Goal: Transaction & Acquisition: Download file/media

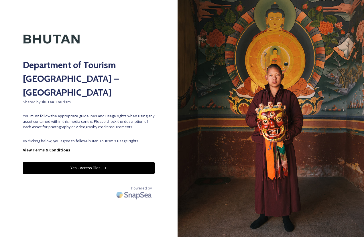
click at [90, 162] on button "Yes - Access Files" at bounding box center [89, 168] width 132 height 12
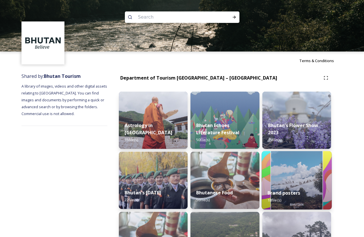
click at [293, 183] on img at bounding box center [297, 180] width 70 height 58
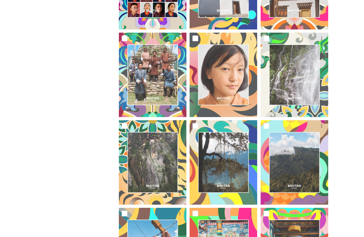
scroll to position [164, 0]
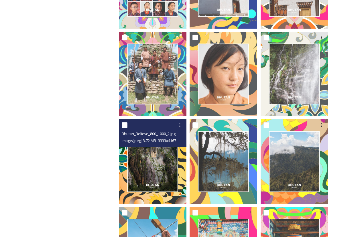
click at [154, 166] on img at bounding box center [153, 161] width 68 height 84
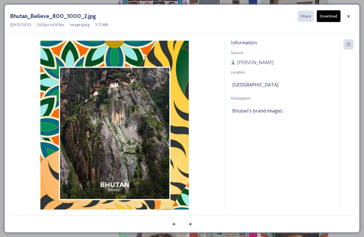
click at [154, 166] on img at bounding box center [114, 134] width 209 height 186
click at [117, 86] on img at bounding box center [114, 134] width 209 height 186
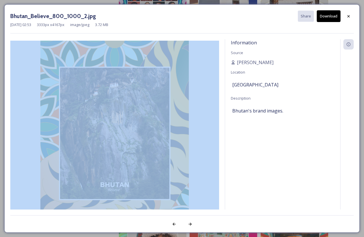
click at [117, 86] on img at bounding box center [114, 134] width 209 height 186
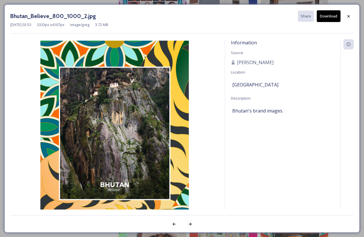
click at [193, 27] on div "Bhutan_Believe_800_1000_2.jpg Share Download [DATE] 02:53 3333 px x 4167 px ima…" at bounding box center [181, 21] width 343 height 23
click at [330, 16] on button "Download" at bounding box center [329, 16] width 24 height 12
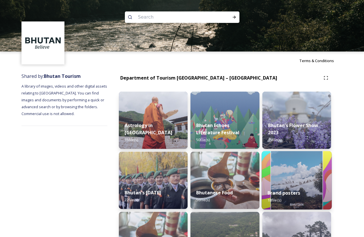
click at [294, 186] on div "Brand posters 18 file(s)" at bounding box center [297, 197] width 70 height 26
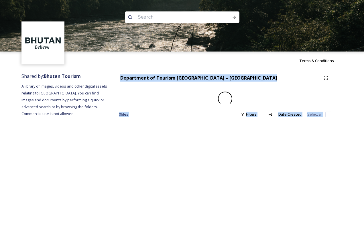
click at [294, 186] on div "Terms & Conditions Shared by: Bhutan Tourism A library of images, videos and ot…" at bounding box center [182, 118] width 364 height 237
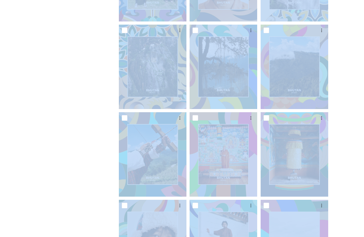
scroll to position [260, 0]
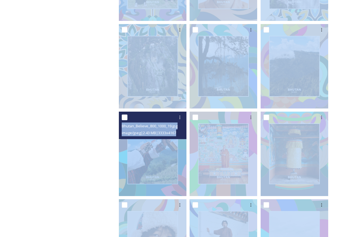
click at [158, 165] on img at bounding box center [153, 154] width 68 height 84
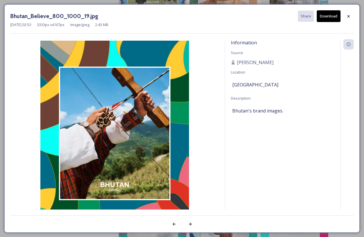
click at [158, 165] on img at bounding box center [114, 134] width 209 height 186
click at [329, 15] on button "Download" at bounding box center [329, 16] width 24 height 12
click at [348, 15] on icon at bounding box center [348, 16] width 5 height 5
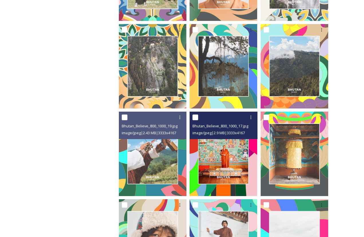
click at [223, 151] on img at bounding box center [224, 154] width 68 height 84
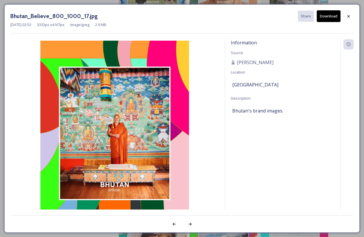
click at [223, 151] on div "Information Source [PERSON_NAME] Location [GEOGRAPHIC_DATA] Description [GEOGRA…" at bounding box center [181, 124] width 343 height 170
click at [331, 17] on button "Download" at bounding box center [329, 16] width 24 height 12
click at [347, 17] on icon at bounding box center [348, 16] width 5 height 5
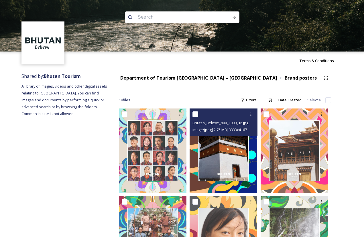
scroll to position [0, 0]
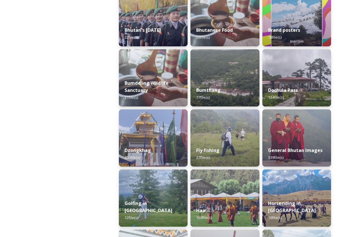
scroll to position [163, 0]
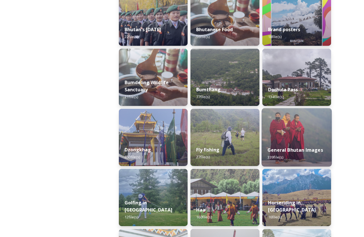
click at [283, 143] on div "General Bhutan Images 339 file(s)" at bounding box center [297, 154] width 70 height 26
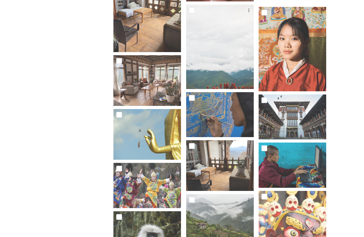
scroll to position [202, 0]
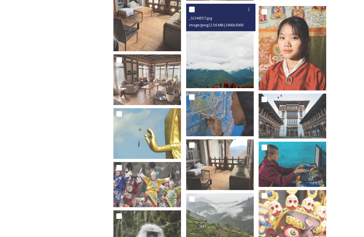
click at [213, 70] on img at bounding box center [220, 46] width 68 height 84
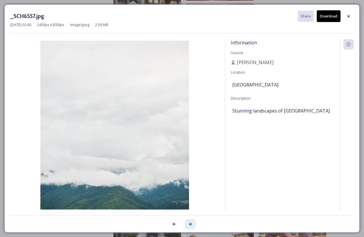
click at [191, 224] on icon at bounding box center [189, 224] width 3 height 3
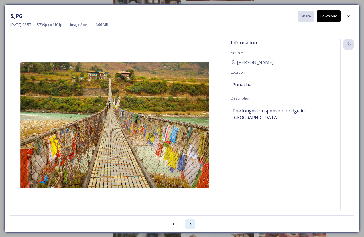
click at [191, 225] on icon at bounding box center [189, 224] width 3 height 3
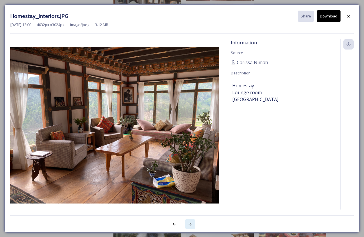
click at [191, 225] on icon at bounding box center [189, 224] width 3 height 3
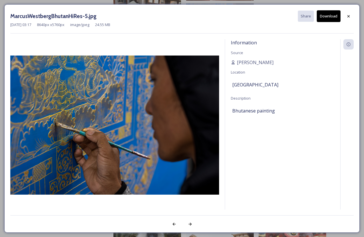
click at [332, 17] on button "Download" at bounding box center [329, 16] width 24 height 12
click at [190, 224] on icon at bounding box center [189, 224] width 3 height 3
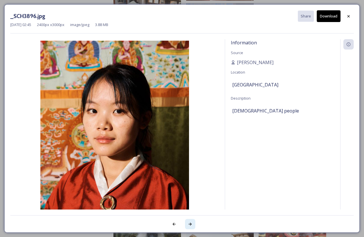
click at [189, 224] on icon at bounding box center [189, 224] width 3 height 3
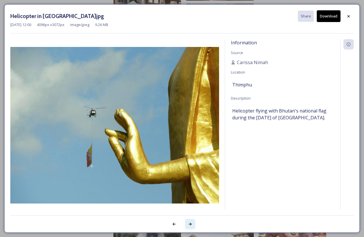
click at [190, 225] on icon at bounding box center [190, 224] width 5 height 5
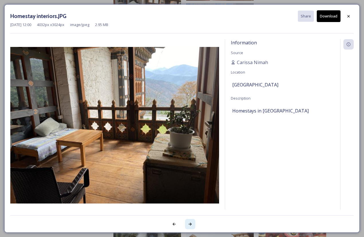
click at [190, 225] on icon at bounding box center [190, 224] width 5 height 5
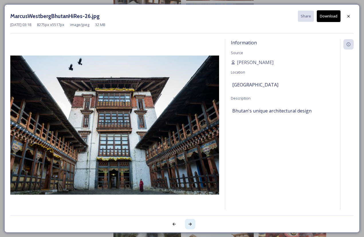
click at [190, 225] on icon at bounding box center [190, 224] width 5 height 5
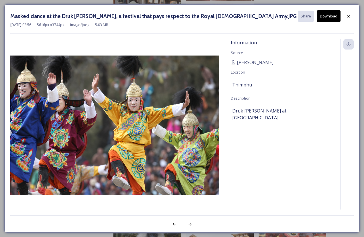
click at [328, 16] on button "Download" at bounding box center [329, 16] width 24 height 12
click at [191, 225] on icon at bounding box center [189, 224] width 3 height 3
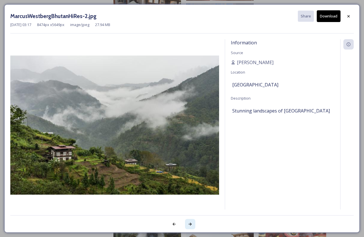
click at [191, 225] on icon at bounding box center [189, 224] width 3 height 3
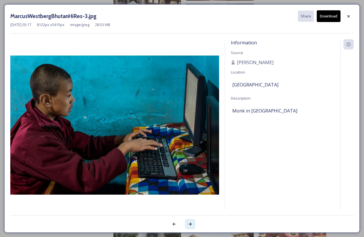
click at [191, 225] on icon at bounding box center [189, 224] width 3 height 3
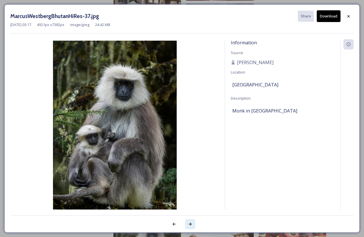
click at [191, 225] on icon at bounding box center [189, 224] width 3 height 3
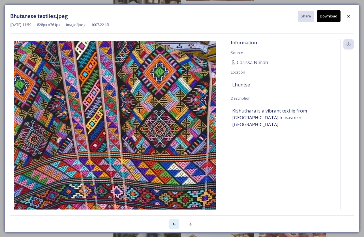
click at [172, 225] on icon at bounding box center [174, 224] width 5 height 5
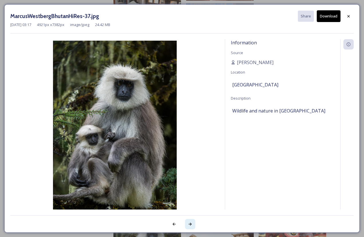
click at [188, 225] on icon at bounding box center [190, 224] width 5 height 5
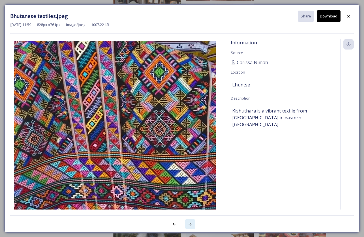
click at [188, 225] on icon at bounding box center [190, 224] width 5 height 5
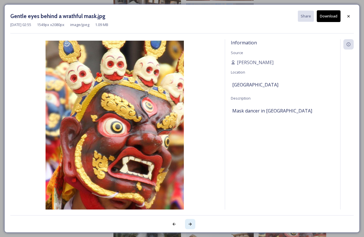
click at [188, 225] on icon at bounding box center [190, 224] width 5 height 5
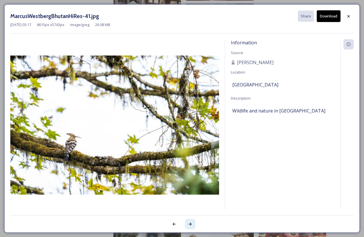
click at [188, 225] on icon at bounding box center [190, 224] width 5 height 5
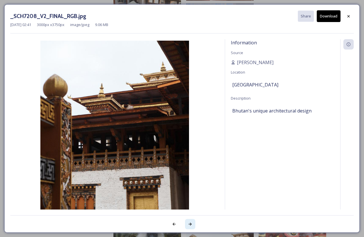
click at [188, 225] on icon at bounding box center [190, 224] width 5 height 5
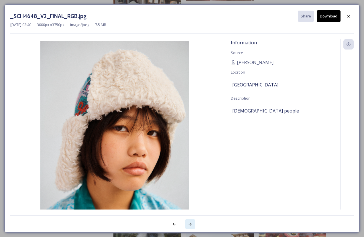
click at [190, 224] on icon at bounding box center [189, 224] width 3 height 3
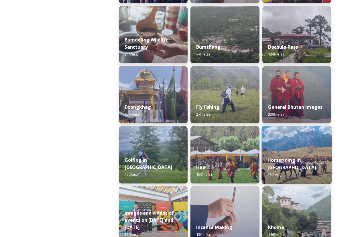
scroll to position [206, 0]
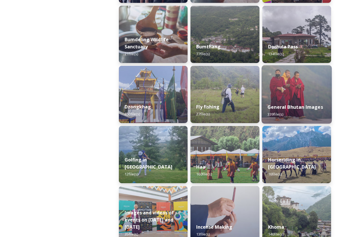
click at [299, 107] on strong "General Bhutan Images" at bounding box center [296, 107] width 56 height 6
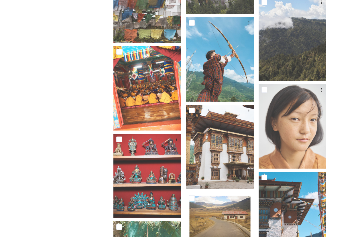
scroll to position [1118, 0]
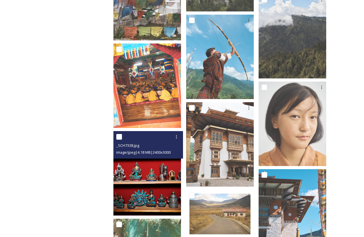
click at [122, 134] on input "checkbox" at bounding box center [119, 137] width 6 height 6
checkbox input "true"
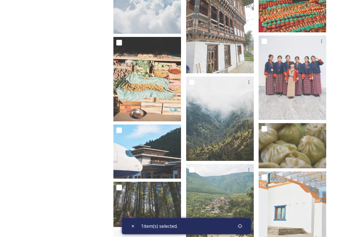
scroll to position [1564, 0]
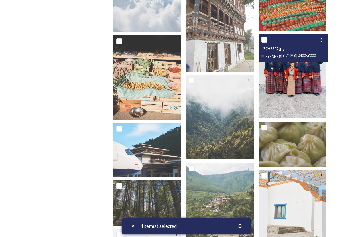
click at [267, 37] on input "checkbox" at bounding box center [265, 40] width 6 height 6
checkbox input "true"
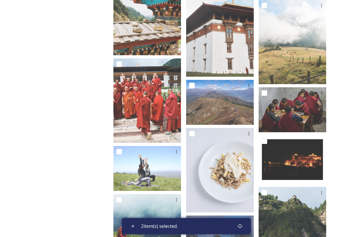
scroll to position [1823, 0]
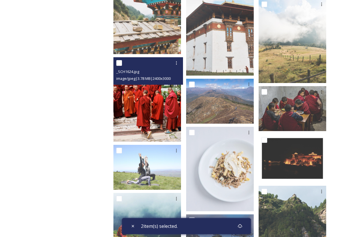
click at [122, 60] on input "checkbox" at bounding box center [119, 63] width 6 height 6
checkbox input "true"
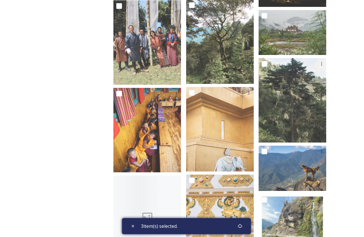
scroll to position [2135, 0]
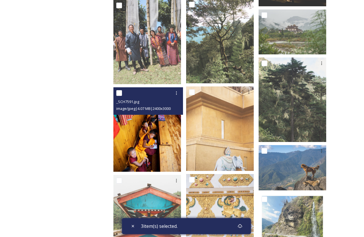
click at [122, 90] on input "checkbox" at bounding box center [119, 93] width 6 height 6
checkbox input "true"
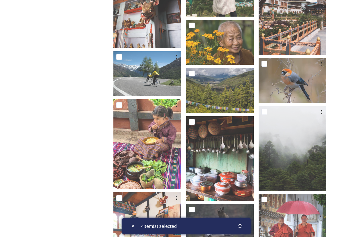
scroll to position [4169, 0]
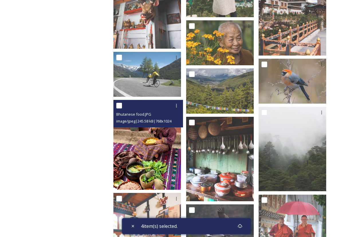
click at [122, 103] on input "checkbox" at bounding box center [119, 106] width 6 height 6
checkbox input "true"
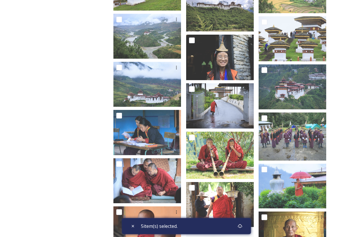
scroll to position [4684, 0]
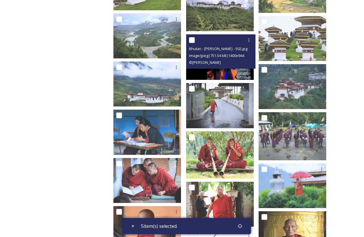
click at [195, 37] on input "checkbox" at bounding box center [192, 40] width 6 height 6
checkbox input "true"
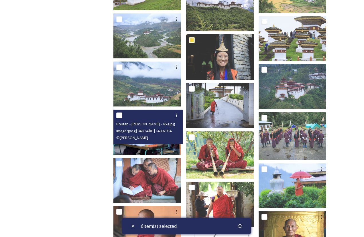
click at [122, 113] on input "checkbox" at bounding box center [119, 116] width 6 height 6
checkbox input "true"
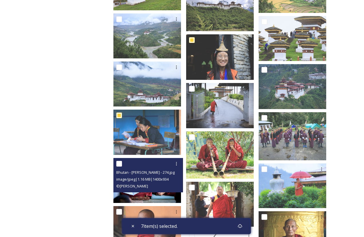
click at [122, 161] on input "checkbox" at bounding box center [119, 164] width 6 height 6
checkbox input "true"
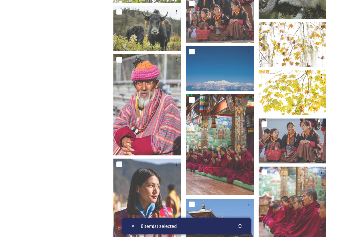
scroll to position [5175, 0]
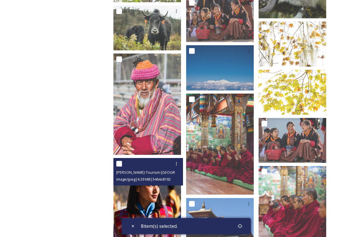
click at [122, 162] on input "checkbox" at bounding box center [119, 164] width 6 height 6
checkbox input "true"
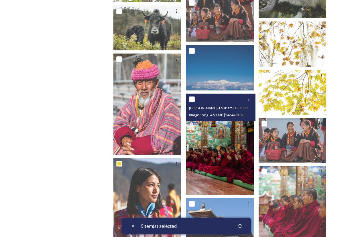
click at [195, 97] on input "checkbox" at bounding box center [192, 100] width 6 height 6
checkbox input "true"
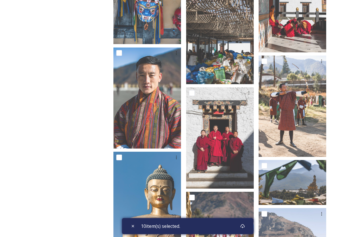
scroll to position [5495, 0]
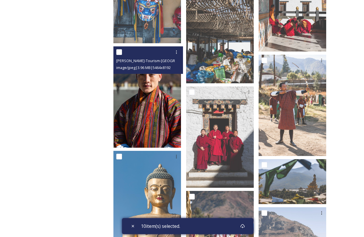
click at [122, 49] on input "checkbox" at bounding box center [119, 52] width 6 height 6
checkbox input "true"
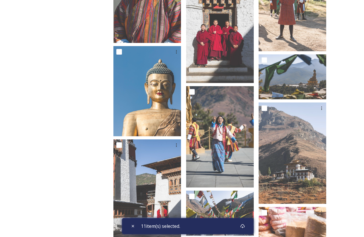
scroll to position [5601, 0]
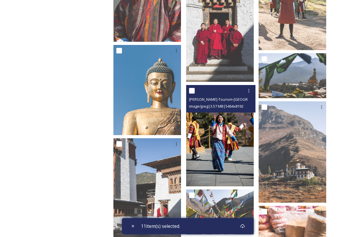
click at [195, 88] on input "checkbox" at bounding box center [192, 91] width 6 height 6
checkbox input "true"
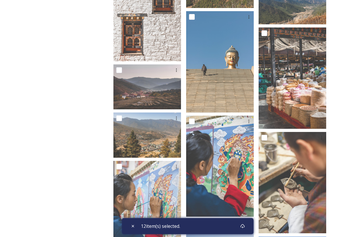
scroll to position [6068, 0]
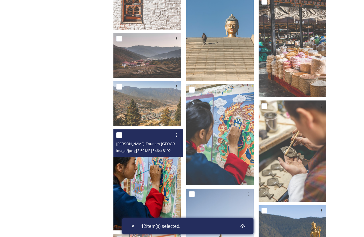
click at [122, 132] on input "checkbox" at bounding box center [119, 135] width 6 height 6
checkbox input "true"
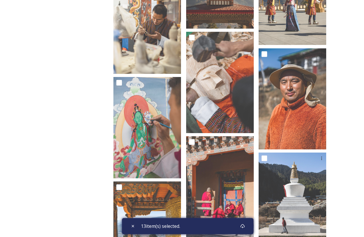
scroll to position [6333, 0]
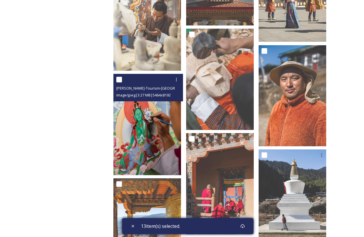
click at [122, 77] on input "checkbox" at bounding box center [119, 80] width 6 height 6
checkbox input "true"
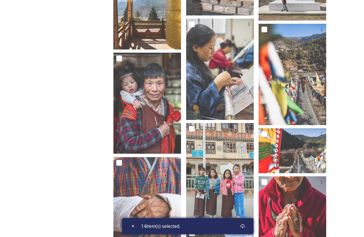
scroll to position [6552, 0]
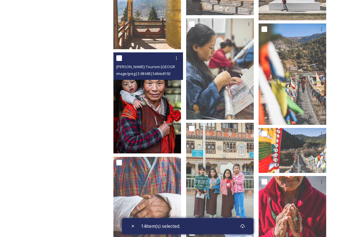
click at [122, 55] on input "checkbox" at bounding box center [119, 58] width 6 height 6
checkbox input "true"
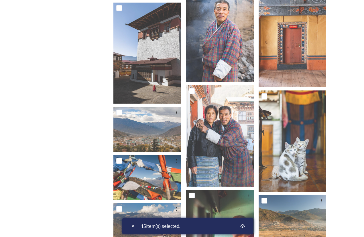
scroll to position [7160, 0]
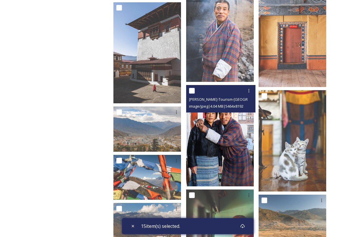
click at [195, 88] on input "checkbox" at bounding box center [192, 91] width 6 height 6
checkbox input "true"
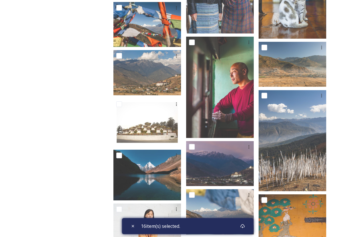
scroll to position [7314, 0]
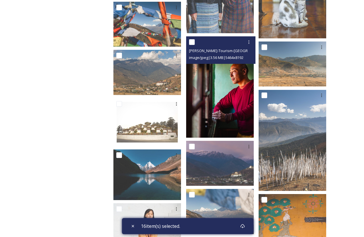
click at [195, 39] on input "checkbox" at bounding box center [192, 42] width 6 height 6
checkbox input "true"
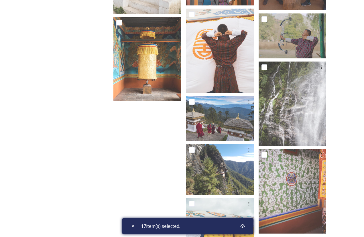
scroll to position [8148, 0]
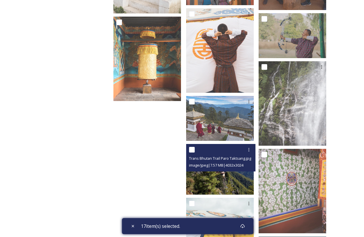
click at [195, 147] on input "checkbox" at bounding box center [192, 150] width 6 height 6
checkbox input "true"
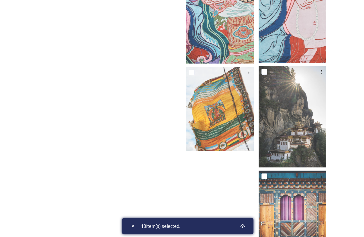
scroll to position [8456, 0]
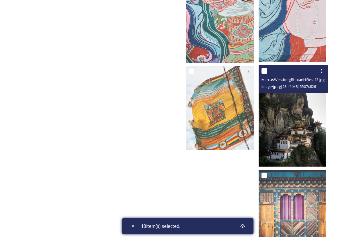
click at [267, 68] on input "checkbox" at bounding box center [265, 71] width 6 height 6
checkbox input "true"
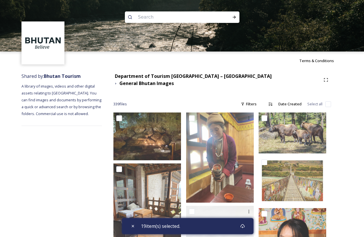
scroll to position [0, 0]
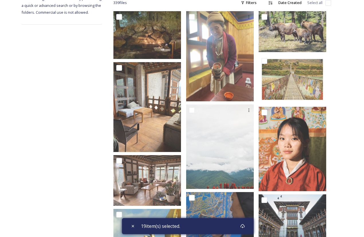
scroll to position [105, 0]
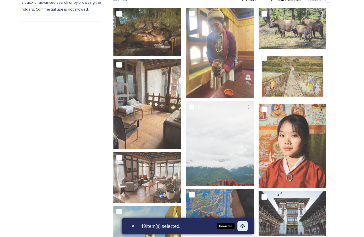
click at [244, 227] on icon at bounding box center [242, 226] width 4 height 4
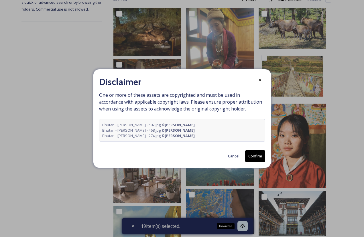
click at [253, 156] on button "Confirm" at bounding box center [255, 156] width 20 height 12
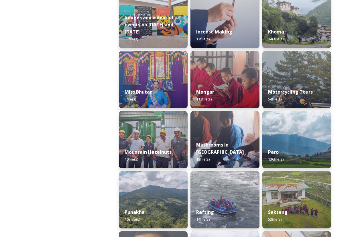
scroll to position [402, 0]
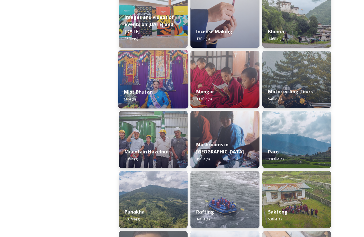
click at [158, 82] on img at bounding box center [153, 79] width 70 height 58
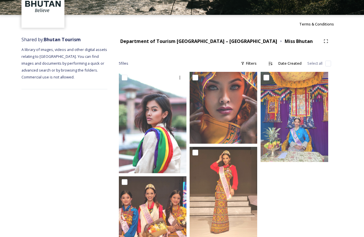
scroll to position [49, 0]
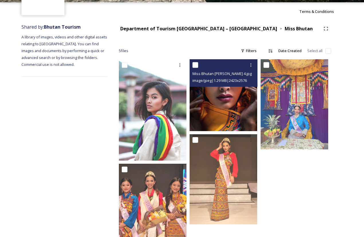
click at [196, 65] on input "checkbox" at bounding box center [195, 65] width 6 height 6
checkbox input "true"
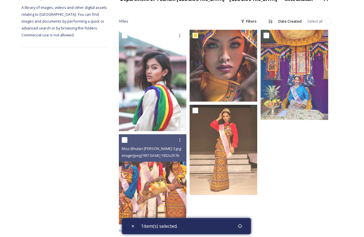
scroll to position [79, 0]
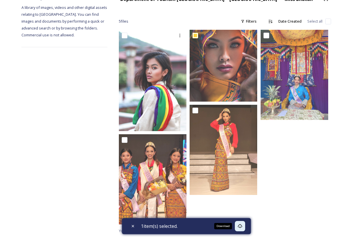
click at [241, 224] on icon at bounding box center [240, 226] width 5 height 5
click at [242, 228] on icon at bounding box center [240, 226] width 5 height 5
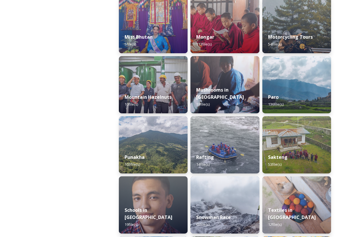
scroll to position [458, 0]
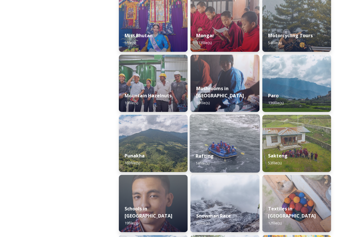
click at [216, 144] on img at bounding box center [225, 143] width 70 height 58
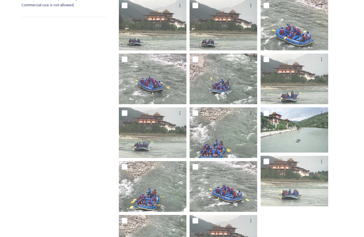
scroll to position [109, 0]
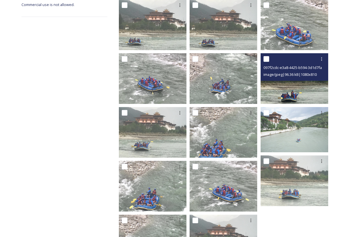
click at [266, 58] on input "checkbox" at bounding box center [267, 59] width 6 height 6
checkbox input "true"
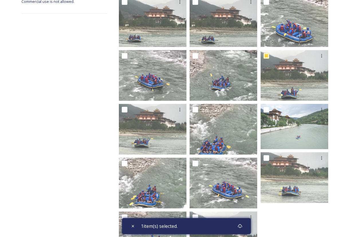
scroll to position [112, 0]
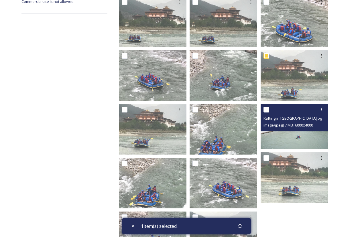
click at [268, 109] on input "checkbox" at bounding box center [267, 110] width 6 height 6
checkbox input "true"
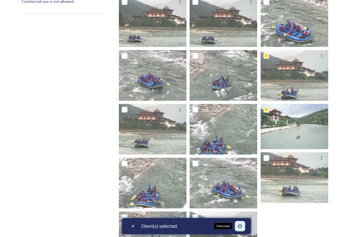
click at [241, 226] on icon at bounding box center [240, 226] width 5 height 5
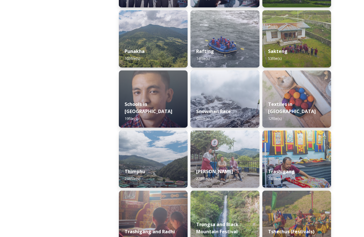
scroll to position [563, 0]
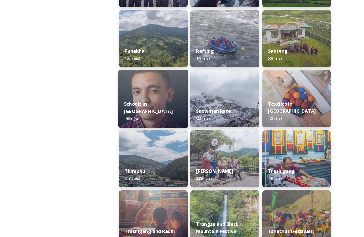
click at [148, 112] on strong "Schools in [GEOGRAPHIC_DATA]" at bounding box center [148, 108] width 49 height 14
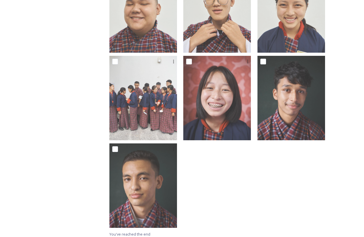
scroll to position [494, 0]
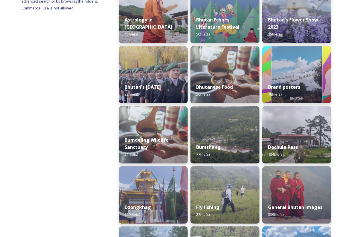
scroll to position [109, 0]
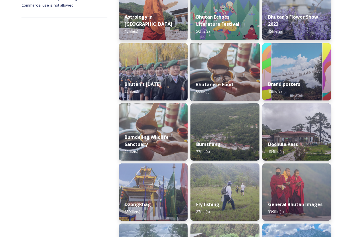
click at [222, 74] on img at bounding box center [225, 72] width 70 height 58
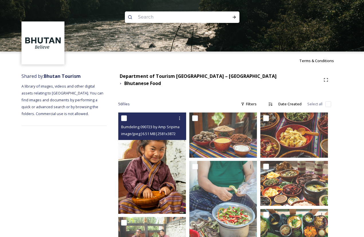
click at [125, 115] on input "checkbox" at bounding box center [124, 118] width 6 height 6
checkbox input "true"
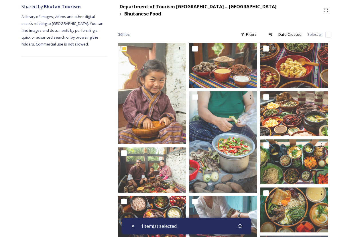
scroll to position [78, 0]
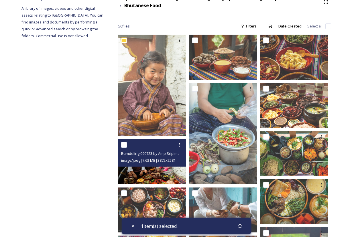
click at [125, 142] on input "checkbox" at bounding box center [124, 145] width 6 height 6
checkbox input "true"
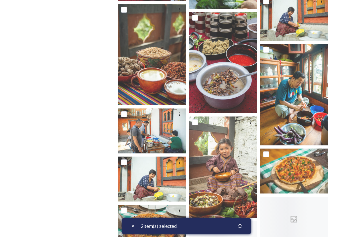
scroll to position [559, 0]
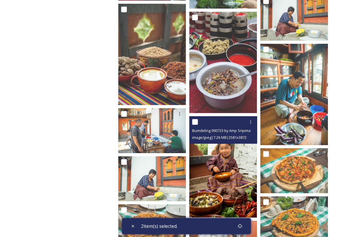
click at [196, 119] on input "checkbox" at bounding box center [195, 122] width 6 height 6
checkbox input "true"
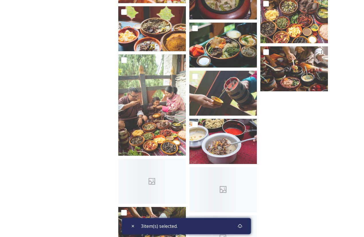
scroll to position [1056, 0]
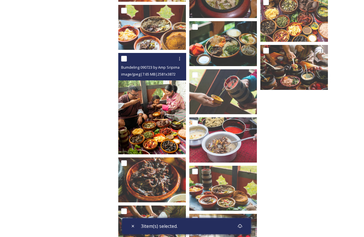
click at [125, 56] on input "checkbox" at bounding box center [124, 59] width 6 height 6
checkbox input "true"
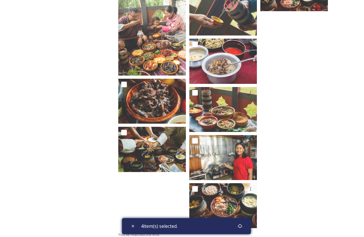
scroll to position [1135, 0]
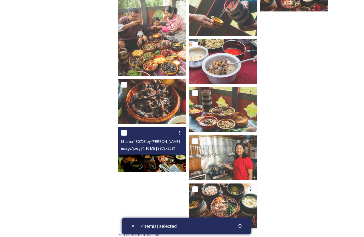
click at [124, 130] on input "checkbox" at bounding box center [124, 133] width 6 height 6
checkbox input "true"
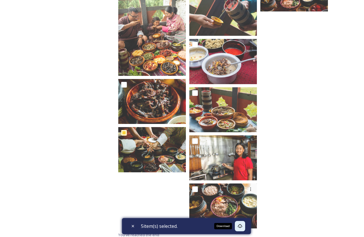
click at [241, 225] on icon at bounding box center [240, 226] width 5 height 5
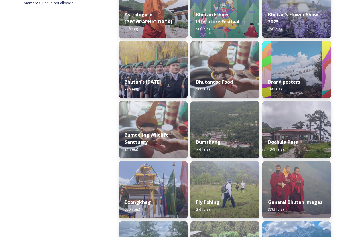
scroll to position [111, 0]
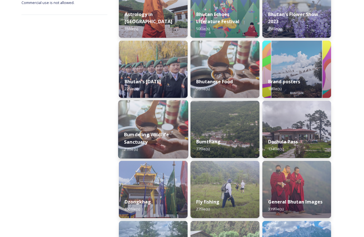
click at [150, 129] on div "[GEOGRAPHIC_DATA] 21 file(s)" at bounding box center [153, 141] width 70 height 33
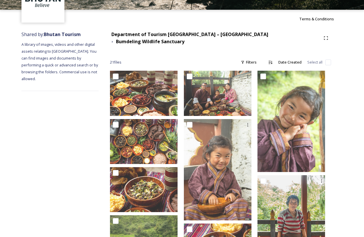
scroll to position [46, 0]
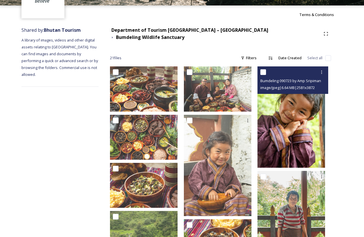
click at [266, 70] on input "checkbox" at bounding box center [263, 72] width 6 height 6
checkbox input "true"
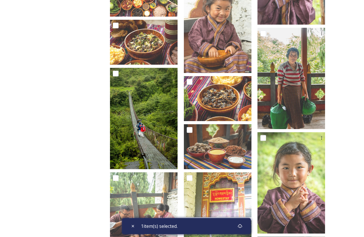
scroll to position [189, 0]
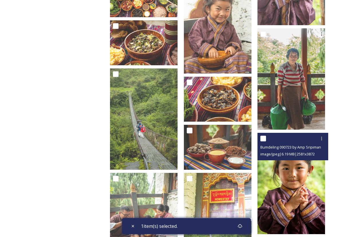
click at [266, 136] on input "checkbox" at bounding box center [263, 139] width 6 height 6
checkbox input "true"
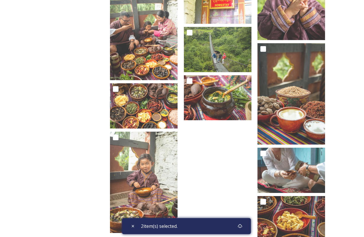
scroll to position [385, 0]
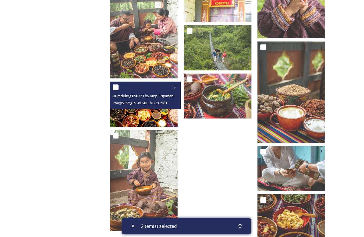
click at [119, 86] on input "checkbox" at bounding box center [116, 87] width 6 height 6
checkbox input "true"
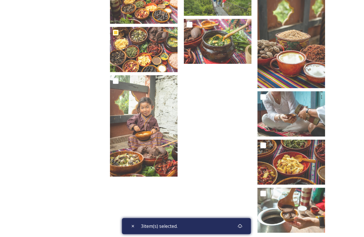
scroll to position [438, 0]
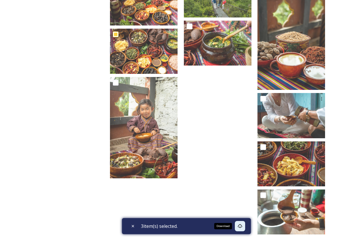
click at [242, 226] on icon at bounding box center [240, 226] width 5 height 5
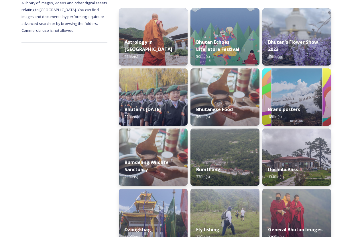
scroll to position [84, 0]
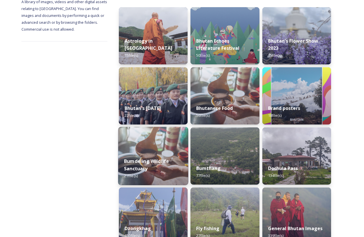
click at [134, 155] on div "[GEOGRAPHIC_DATA] 21 file(s)" at bounding box center [153, 168] width 70 height 33
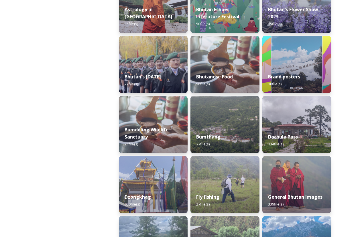
scroll to position [116, 0]
click at [290, 136] on strong "Dochula Pass" at bounding box center [283, 137] width 30 height 6
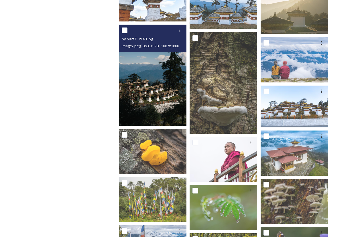
scroll to position [1335, 0]
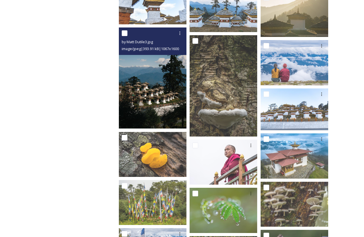
click at [124, 32] on input "checkbox" at bounding box center [125, 33] width 6 height 6
checkbox input "true"
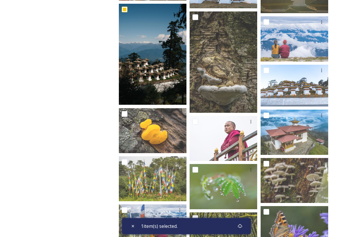
scroll to position [1359, 0]
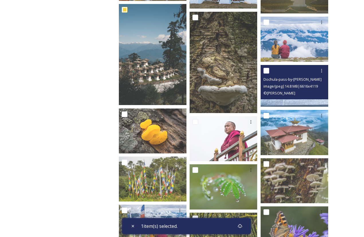
click at [266, 70] on input "checkbox" at bounding box center [267, 71] width 6 height 6
checkbox input "true"
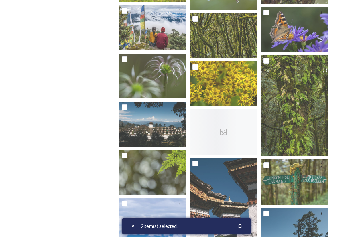
scroll to position [1559, 0]
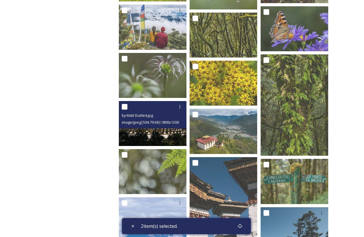
click at [125, 106] on input "checkbox" at bounding box center [125, 107] width 6 height 6
checkbox input "true"
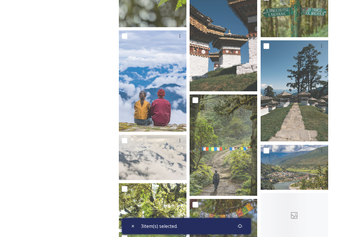
scroll to position [1726, 0]
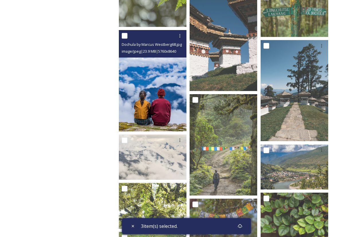
click at [125, 36] on input "checkbox" at bounding box center [125, 36] width 6 height 6
checkbox input "true"
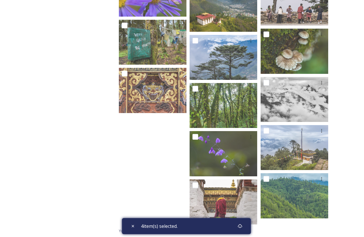
scroll to position [2332, 0]
click at [242, 226] on icon at bounding box center [240, 226] width 4 height 4
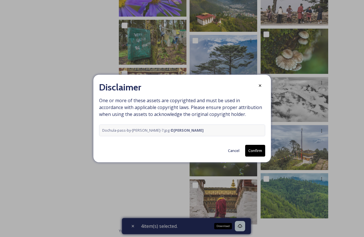
click at [258, 150] on button "Confirm" at bounding box center [255, 151] width 20 height 12
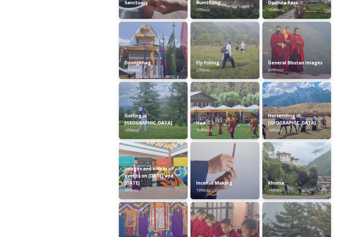
scroll to position [254, 0]
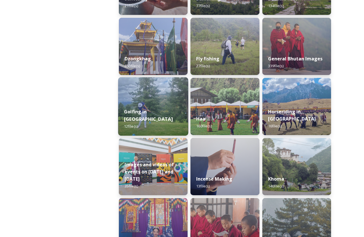
click at [137, 113] on div "Golfing in [GEOGRAPHIC_DATA] 12 file(s)" at bounding box center [153, 119] width 70 height 33
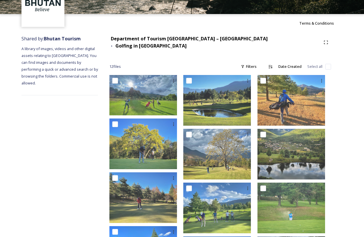
scroll to position [34, 0]
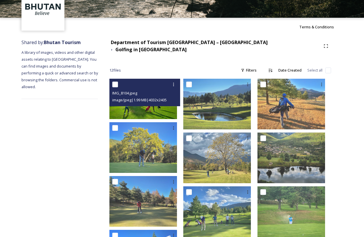
click at [118, 82] on input "checkbox" at bounding box center [115, 85] width 6 height 6
checkbox input "true"
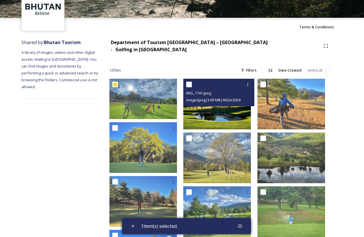
click at [192, 82] on input "checkbox" at bounding box center [189, 85] width 6 height 6
checkbox input "true"
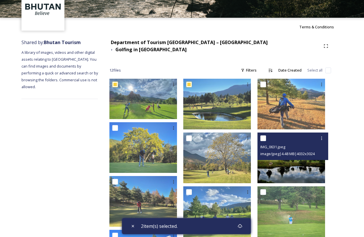
click at [266, 135] on input "checkbox" at bounding box center [263, 138] width 6 height 6
checkbox input "true"
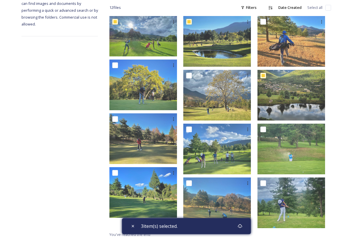
scroll to position [96, 0]
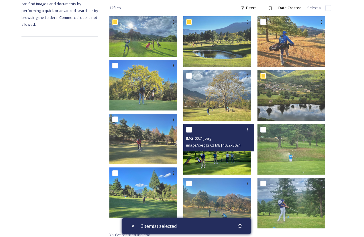
click at [192, 127] on input "checkbox" at bounding box center [189, 130] width 6 height 6
checkbox input "true"
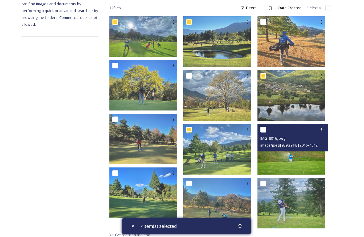
click at [269, 125] on div at bounding box center [293, 130] width 66 height 10
click at [266, 127] on input "checkbox" at bounding box center [263, 130] width 6 height 6
checkbox input "true"
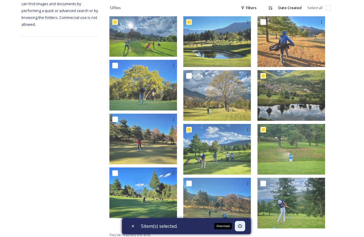
click at [242, 225] on icon at bounding box center [240, 226] width 5 height 5
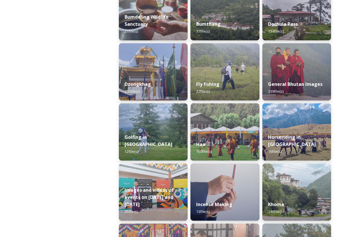
scroll to position [230, 0]
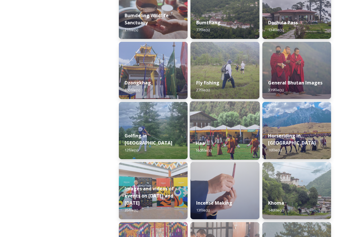
click at [207, 127] on img at bounding box center [225, 130] width 70 height 58
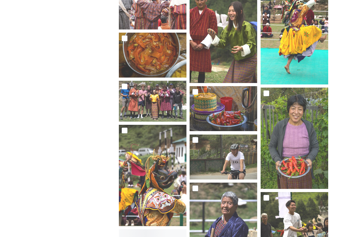
scroll to position [346, 0]
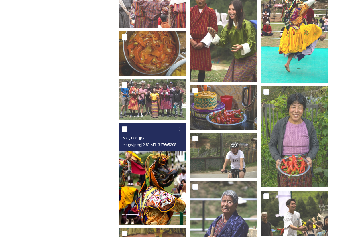
click at [125, 129] on input "checkbox" at bounding box center [125, 129] width 6 height 6
checkbox input "true"
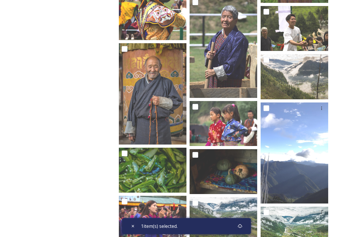
scroll to position [531, 0]
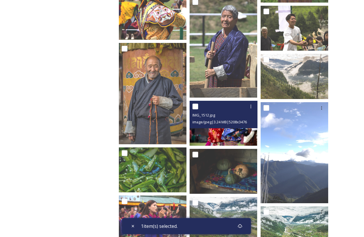
click at [196, 105] on input "checkbox" at bounding box center [195, 107] width 6 height 6
checkbox input "true"
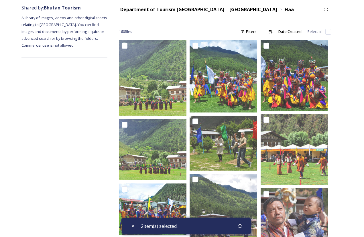
scroll to position [72, 0]
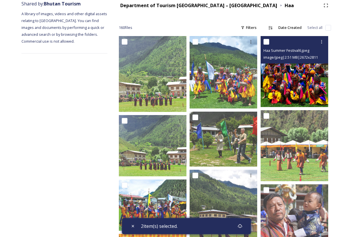
click at [267, 42] on input "checkbox" at bounding box center [267, 42] width 6 height 6
checkbox input "true"
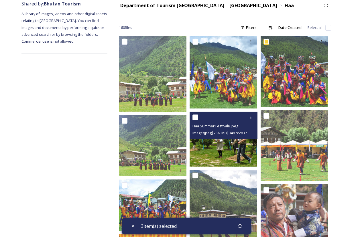
click at [196, 117] on input "checkbox" at bounding box center [195, 118] width 6 height 6
checkbox input "true"
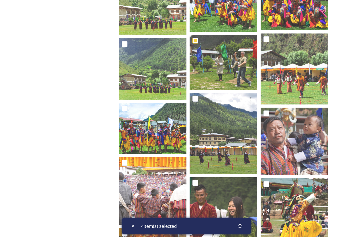
scroll to position [150, 0]
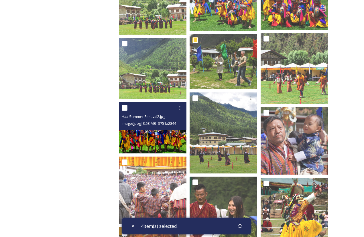
click at [125, 109] on input "checkbox" at bounding box center [125, 108] width 6 height 6
checkbox input "true"
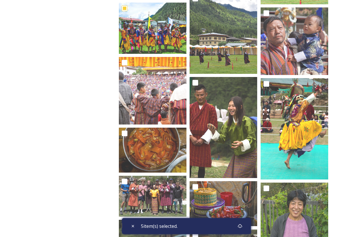
scroll to position [250, 0]
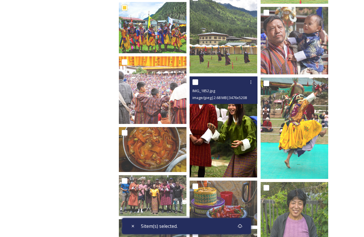
click at [195, 84] on input "checkbox" at bounding box center [195, 82] width 6 height 6
checkbox input "true"
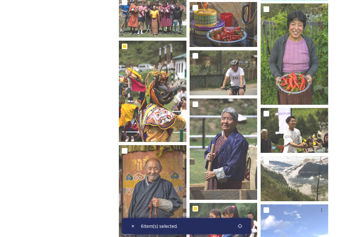
scroll to position [429, 0]
click at [242, 226] on icon at bounding box center [240, 226] width 5 height 5
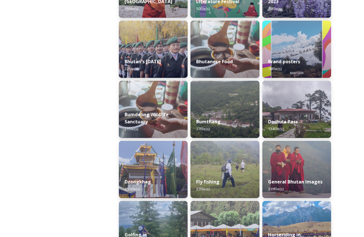
scroll to position [131, 0]
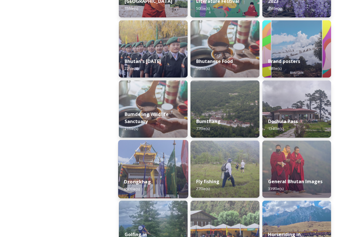
click at [144, 170] on img at bounding box center [153, 169] width 70 height 58
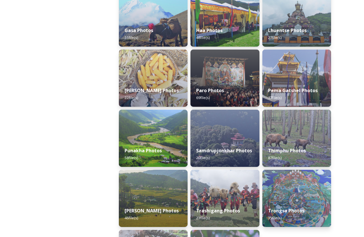
scroll to position [163, 0]
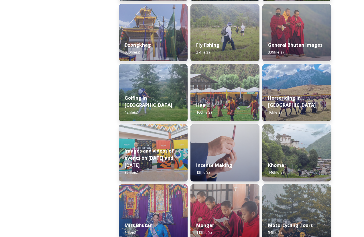
scroll to position [268, 0]
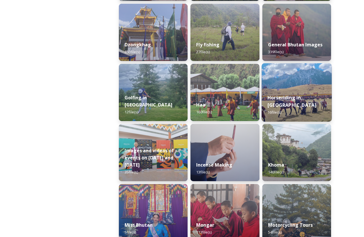
click at [279, 109] on div "Horseriding in [GEOGRAPHIC_DATA] 16 file(s)" at bounding box center [297, 105] width 70 height 33
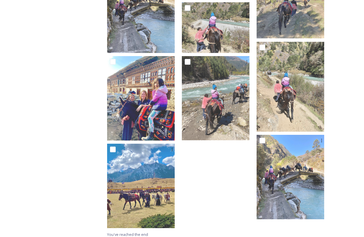
scroll to position [311, 0]
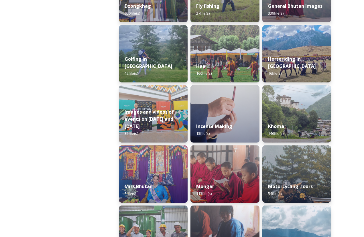
scroll to position [307, 0]
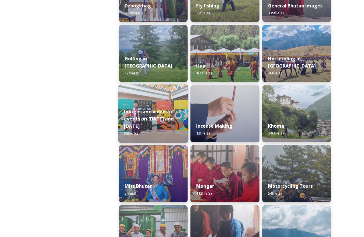
click at [148, 119] on strong "Images and videos of events on [DATE] and [DATE]" at bounding box center [149, 119] width 50 height 21
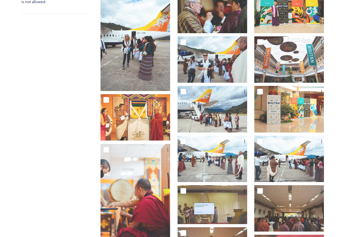
scroll to position [126, 0]
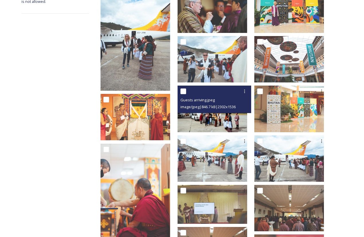
click at [186, 92] on input "checkbox" at bounding box center [183, 92] width 6 height 6
checkbox input "true"
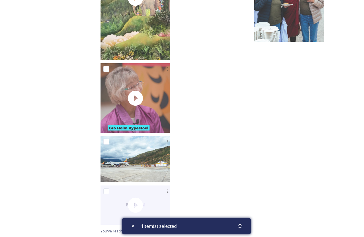
scroll to position [751, 0]
click at [242, 226] on icon at bounding box center [240, 226] width 5 height 5
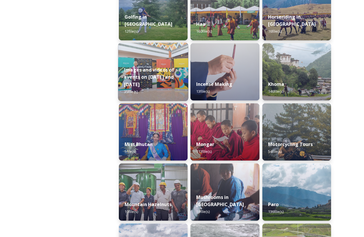
scroll to position [350, 0]
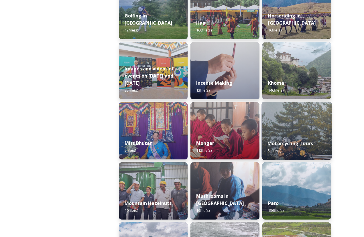
click at [286, 127] on img at bounding box center [297, 131] width 70 height 58
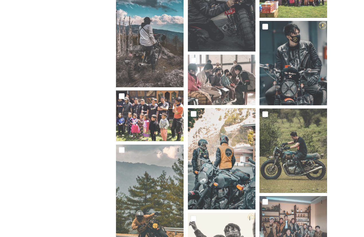
scroll to position [149, 0]
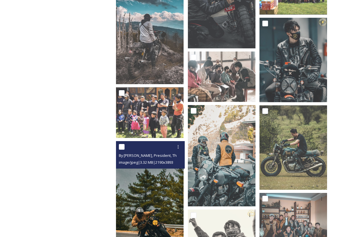
click at [124, 144] on input "checkbox" at bounding box center [122, 147] width 6 height 6
checkbox input "true"
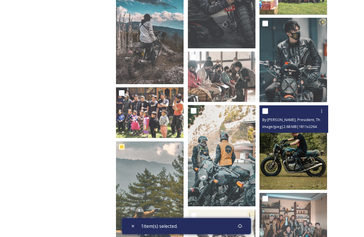
click at [267, 108] on input "checkbox" at bounding box center [265, 111] width 6 height 6
checkbox input "true"
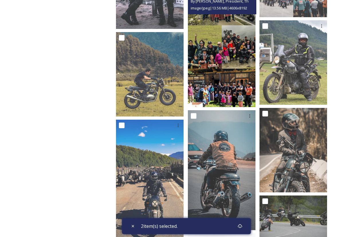
scroll to position [636, 0]
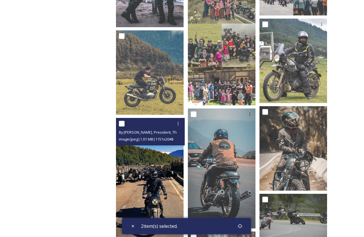
click at [125, 121] on input "checkbox" at bounding box center [122, 124] width 6 height 6
checkbox input "true"
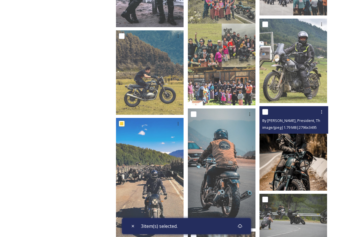
click at [266, 109] on input "checkbox" at bounding box center [265, 112] width 6 height 6
checkbox input "true"
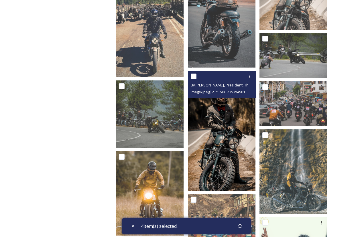
scroll to position [793, 0]
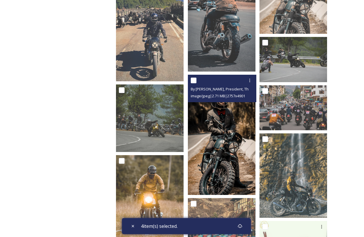
click at [195, 78] on input "checkbox" at bounding box center [194, 81] width 6 height 6
checkbox input "true"
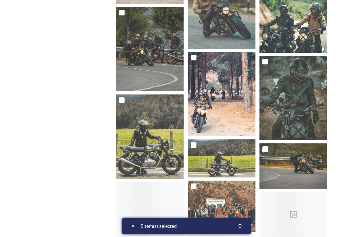
scroll to position [1118, 0]
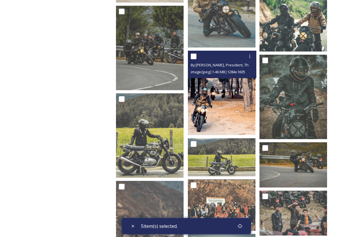
click at [196, 54] on input "checkbox" at bounding box center [194, 57] width 6 height 6
checkbox input "true"
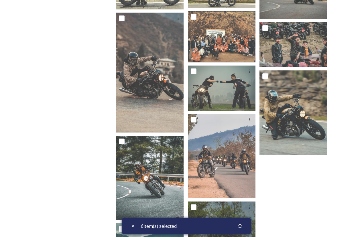
scroll to position [1287, 0]
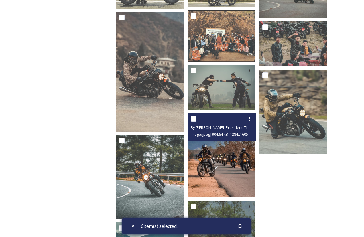
click at [194, 116] on input "checkbox" at bounding box center [194, 119] width 6 height 6
checkbox input "true"
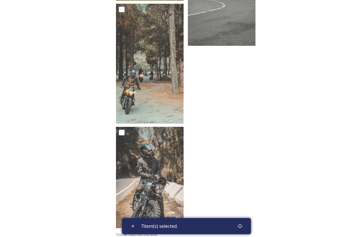
scroll to position [1562, 0]
click at [241, 226] on icon at bounding box center [240, 226] width 5 height 5
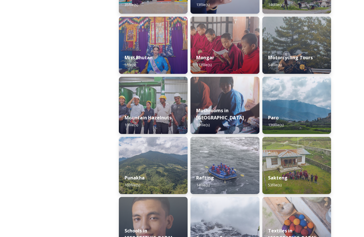
scroll to position [445, 0]
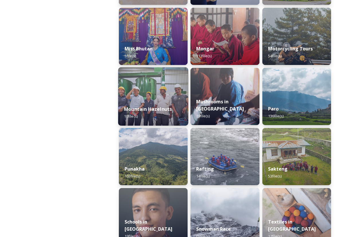
click at [144, 92] on img at bounding box center [153, 96] width 70 height 58
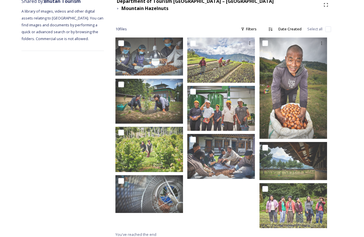
scroll to position [75, 0]
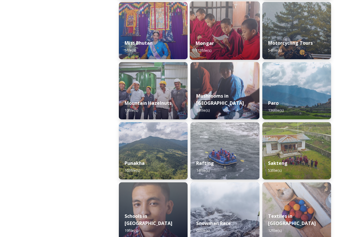
scroll to position [455, 0]
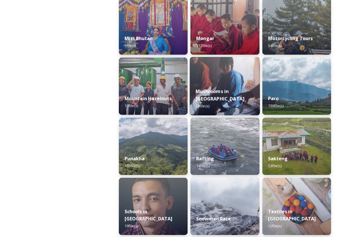
click at [235, 103] on div "Mushrooms in [GEOGRAPHIC_DATA] 19 file(s)" at bounding box center [225, 98] width 70 height 33
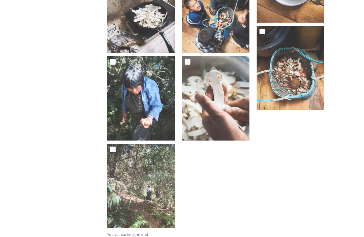
scroll to position [494, 0]
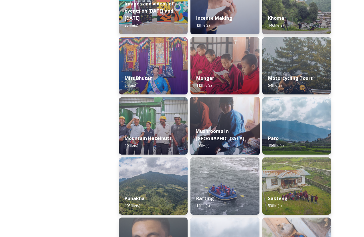
scroll to position [416, 0]
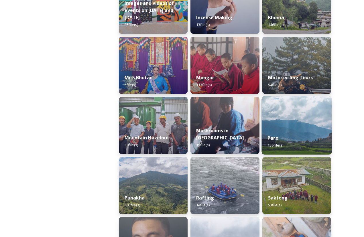
click at [286, 135] on div "Paro 136 file(s)" at bounding box center [297, 142] width 70 height 26
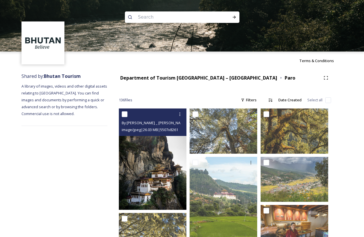
click at [126, 113] on input "checkbox" at bounding box center [125, 114] width 6 height 6
checkbox input "true"
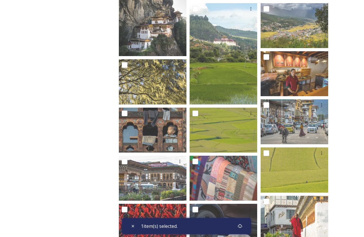
scroll to position [155, 0]
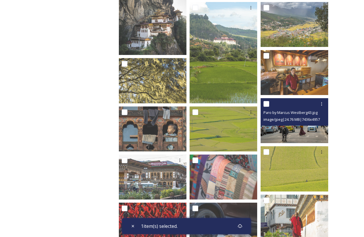
click at [268, 104] on input "checkbox" at bounding box center [267, 104] width 6 height 6
checkbox input "true"
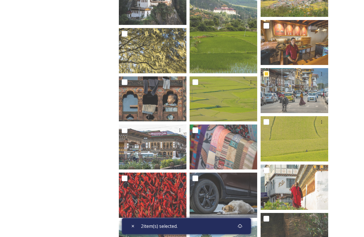
scroll to position [194, 0]
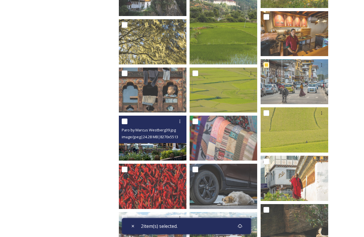
click at [125, 121] on input "checkbox" at bounding box center [125, 122] width 6 height 6
checkbox input "true"
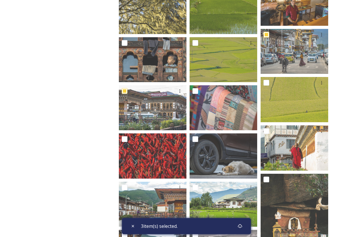
scroll to position [238, 0]
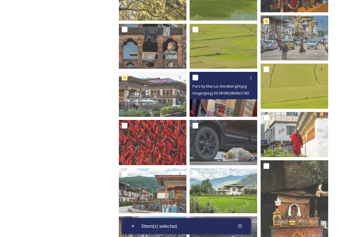
click at [195, 76] on input "checkbox" at bounding box center [195, 78] width 6 height 6
checkbox input "true"
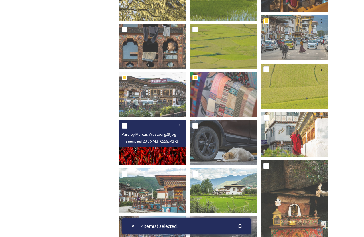
click at [126, 126] on input "checkbox" at bounding box center [125, 126] width 6 height 6
checkbox input "true"
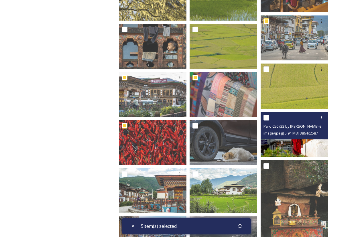
click at [266, 117] on input "checkbox" at bounding box center [267, 118] width 6 height 6
checkbox input "true"
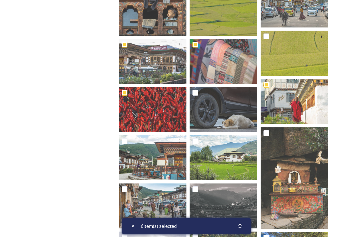
scroll to position [274, 0]
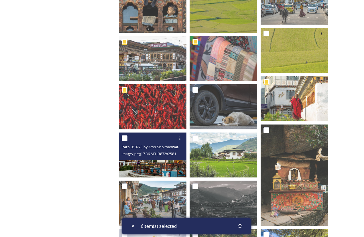
click at [125, 138] on input "checkbox" at bounding box center [125, 138] width 6 height 6
checkbox input "true"
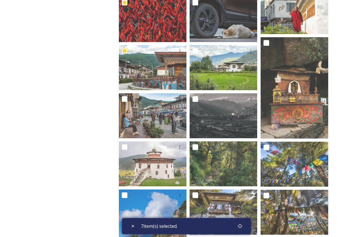
scroll to position [361, 0]
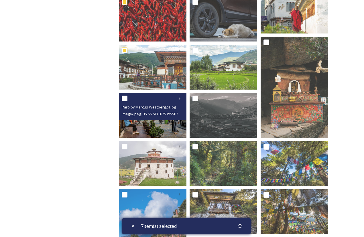
click at [123, 99] on input "checkbox" at bounding box center [125, 99] width 6 height 6
checkbox input "true"
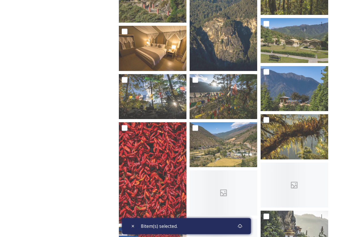
scroll to position [630, 0]
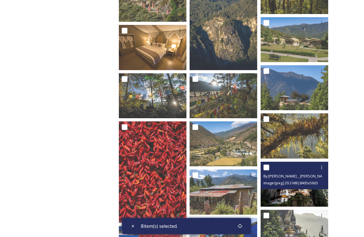
click at [266, 168] on input "checkbox" at bounding box center [267, 168] width 6 height 6
checkbox input "true"
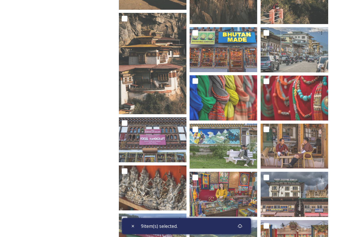
scroll to position [2019, 0]
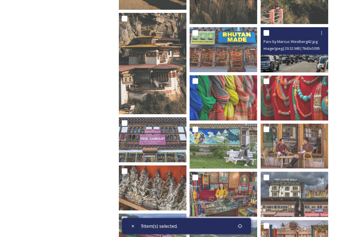
click at [265, 32] on input "checkbox" at bounding box center [267, 33] width 6 height 6
checkbox input "true"
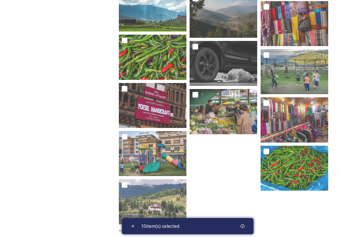
scroll to position [2591, 0]
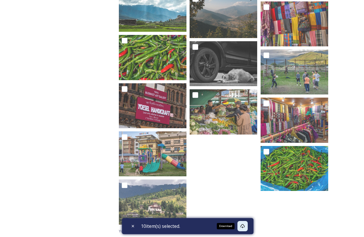
click at [244, 225] on icon at bounding box center [242, 226] width 5 height 5
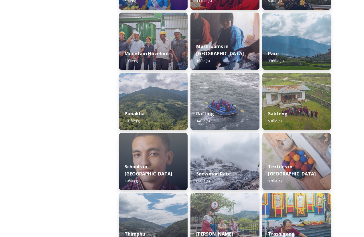
scroll to position [496, 0]
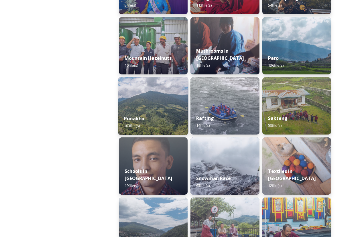
click at [170, 125] on div "Punakha 103 file(s)" at bounding box center [153, 122] width 70 height 26
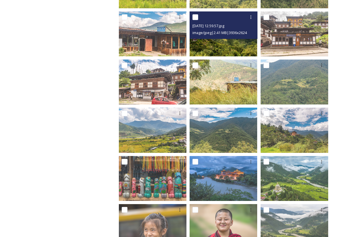
scroll to position [147, 0]
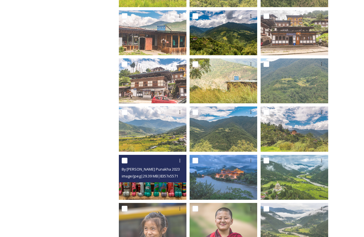
click at [124, 161] on input "checkbox" at bounding box center [125, 161] width 6 height 6
checkbox input "true"
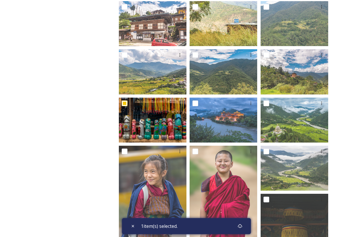
scroll to position [205, 0]
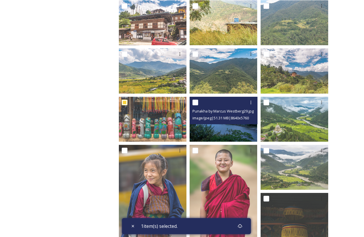
click at [197, 103] on input "checkbox" at bounding box center [195, 103] width 6 height 6
checkbox input "true"
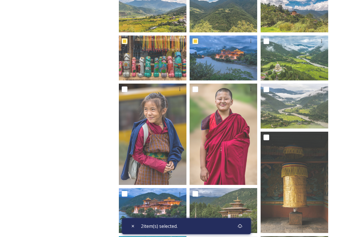
scroll to position [280, 0]
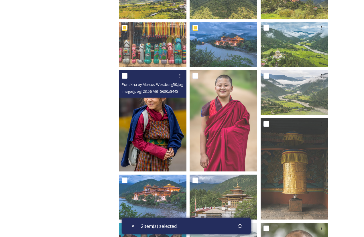
click at [124, 74] on input "checkbox" at bounding box center [125, 76] width 6 height 6
checkbox input "true"
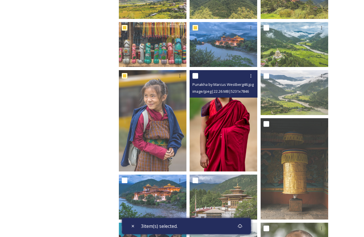
click at [197, 77] on input "checkbox" at bounding box center [195, 76] width 6 height 6
checkbox input "true"
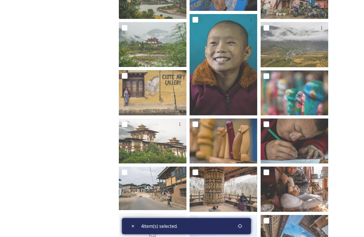
scroll to position [1144, 0]
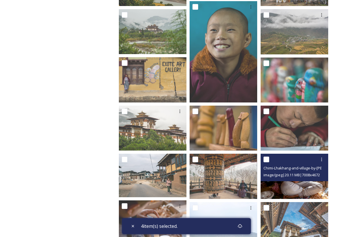
click at [267, 161] on input "checkbox" at bounding box center [267, 160] width 6 height 6
checkbox input "true"
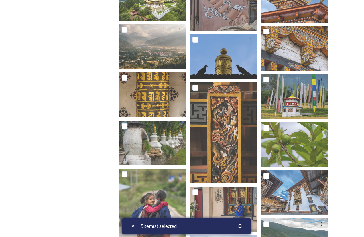
scroll to position [1516, 0]
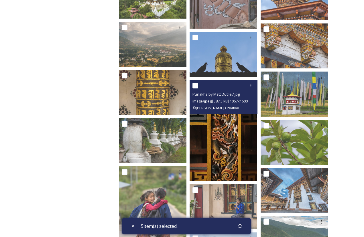
click at [197, 86] on input "checkbox" at bounding box center [195, 86] width 6 height 6
checkbox input "true"
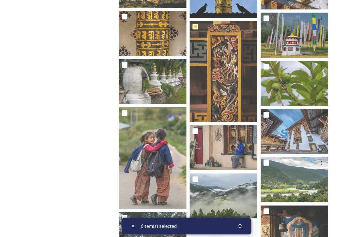
scroll to position [1587, 0]
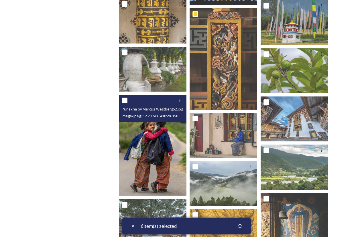
click at [126, 103] on input "checkbox" at bounding box center [125, 101] width 6 height 6
checkbox input "true"
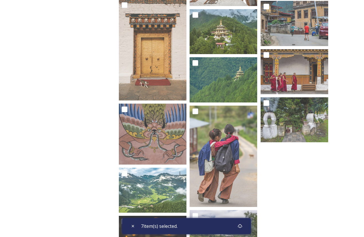
scroll to position [1884, 0]
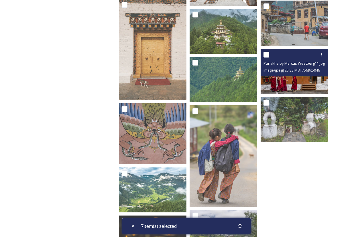
click at [268, 52] on input "checkbox" at bounding box center [267, 55] width 6 height 6
checkbox input "true"
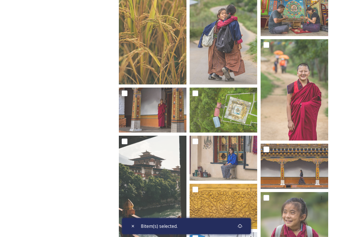
scroll to position [613, 0]
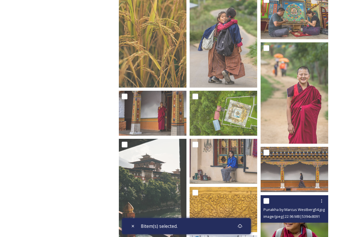
click at [265, 200] on input "checkbox" at bounding box center [267, 201] width 6 height 6
checkbox input "true"
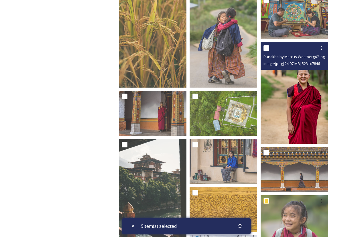
click at [266, 47] on input "checkbox" at bounding box center [267, 48] width 6 height 6
checkbox input "true"
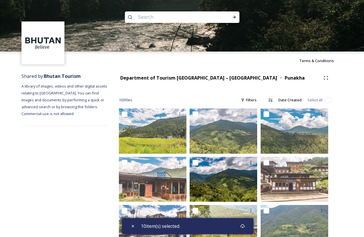
scroll to position [0, 0]
click at [245, 228] on icon at bounding box center [242, 226] width 5 height 5
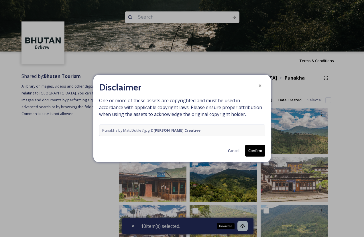
click at [256, 151] on button "Confirm" at bounding box center [255, 151] width 20 height 12
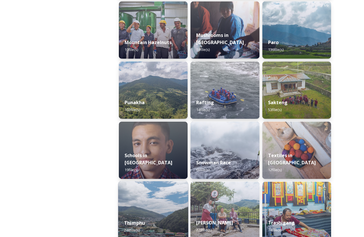
scroll to position [516, 0]
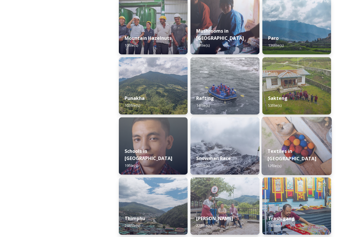
click at [294, 144] on img at bounding box center [297, 146] width 70 height 58
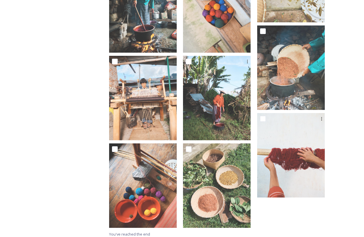
scroll to position [231, 0]
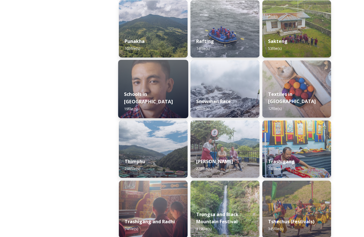
scroll to position [573, 0]
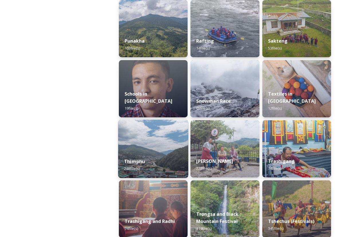
click at [161, 156] on div "Thimphu 248 file(s)" at bounding box center [153, 165] width 70 height 26
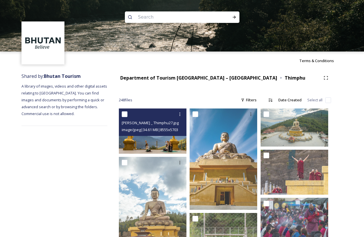
click at [125, 113] on input "checkbox" at bounding box center [125, 114] width 6 height 6
checkbox input "true"
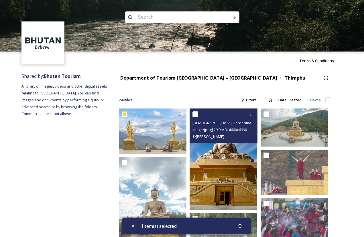
click at [196, 115] on input "checkbox" at bounding box center [195, 114] width 6 height 6
checkbox input "true"
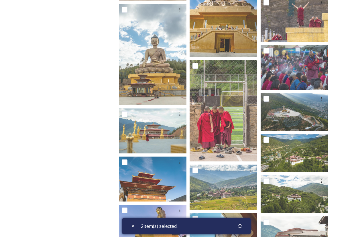
scroll to position [154, 0]
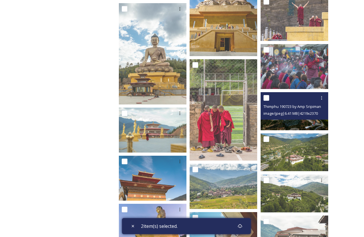
click at [266, 99] on input "checkbox" at bounding box center [267, 98] width 6 height 6
checkbox input "true"
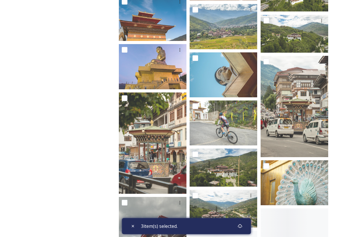
scroll to position [314, 0]
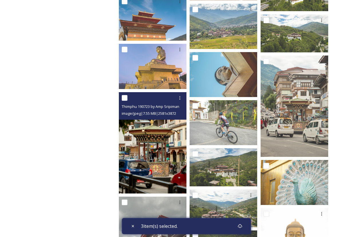
click at [125, 95] on input "checkbox" at bounding box center [125, 98] width 6 height 6
checkbox input "true"
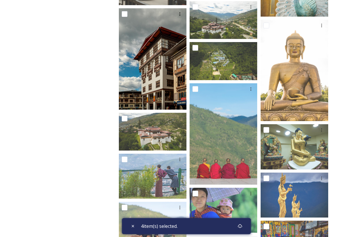
scroll to position [503, 0]
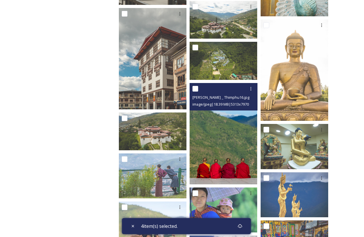
click at [196, 88] on input "checkbox" at bounding box center [195, 89] width 6 height 6
checkbox input "true"
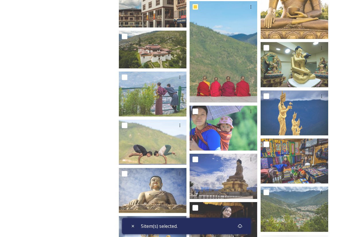
scroll to position [587, 0]
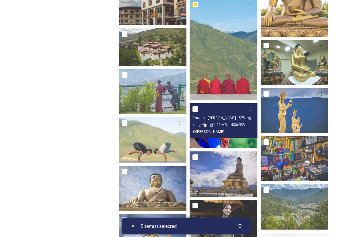
click at [196, 110] on input "checkbox" at bounding box center [195, 109] width 6 height 6
checkbox input "true"
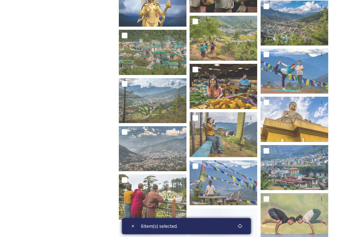
scroll to position [821, 0]
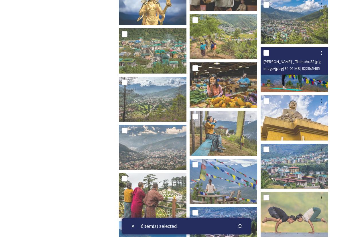
click at [267, 53] on input "checkbox" at bounding box center [267, 53] width 6 height 6
checkbox input "true"
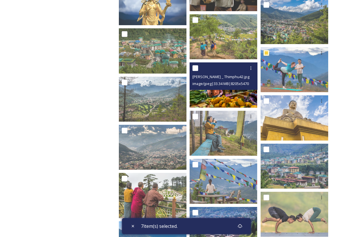
click at [195, 68] on input "checkbox" at bounding box center [195, 68] width 6 height 6
checkbox input "true"
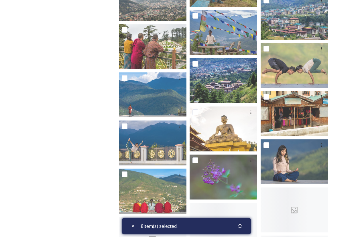
scroll to position [970, 0]
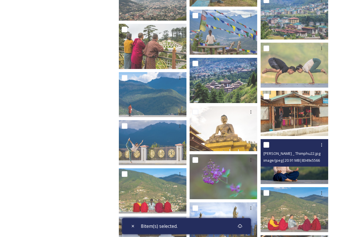
click at [267, 144] on input "checkbox" at bounding box center [267, 145] width 6 height 6
checkbox input "true"
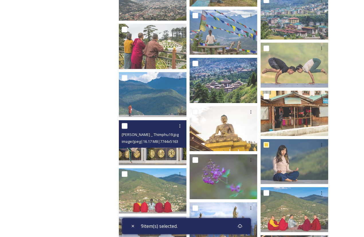
click at [125, 125] on input "checkbox" at bounding box center [125, 126] width 6 height 6
checkbox input "true"
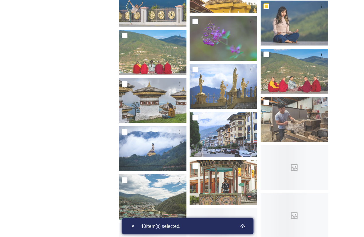
scroll to position [1110, 0]
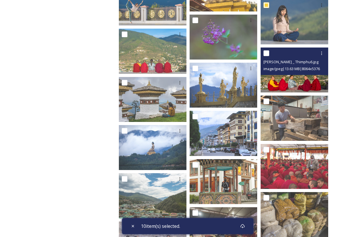
click at [266, 53] on input "checkbox" at bounding box center [267, 53] width 6 height 6
checkbox input "true"
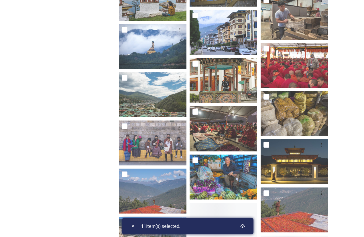
scroll to position [1211, 0]
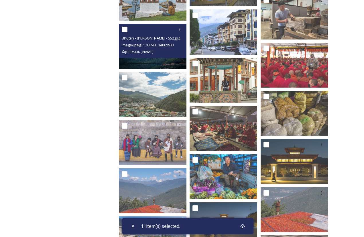
click at [126, 30] on input "checkbox" at bounding box center [125, 30] width 6 height 6
checkbox input "true"
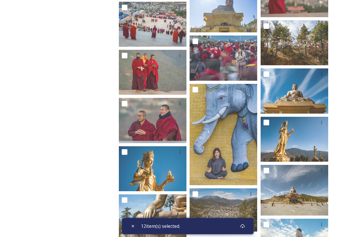
scroll to position [1909, 0]
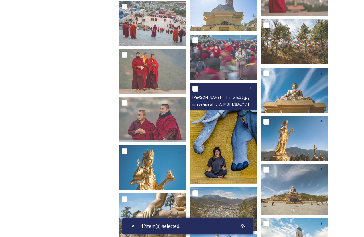
click at [195, 86] on input "checkbox" at bounding box center [195, 89] width 6 height 6
checkbox input "true"
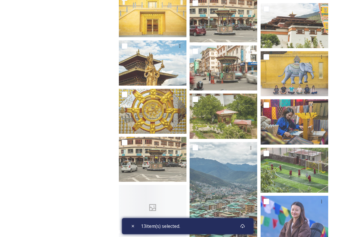
scroll to position [3061, 0]
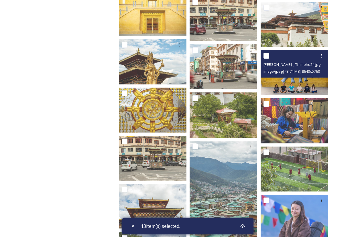
click at [266, 56] on input "checkbox" at bounding box center [267, 56] width 6 height 6
checkbox input "true"
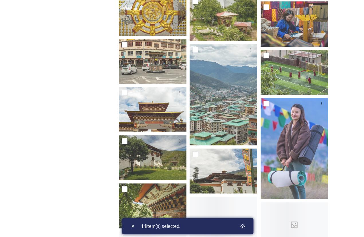
scroll to position [3159, 0]
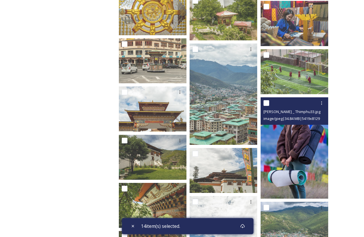
click at [267, 103] on input "checkbox" at bounding box center [267, 103] width 6 height 6
checkbox input "true"
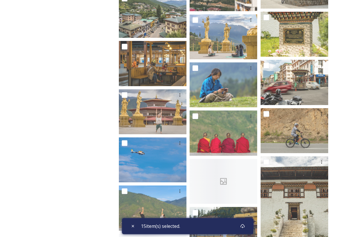
scroll to position [3687, 0]
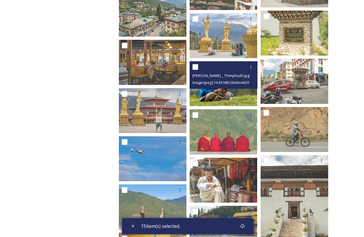
click at [196, 68] on input "checkbox" at bounding box center [195, 67] width 6 height 6
checkbox input "true"
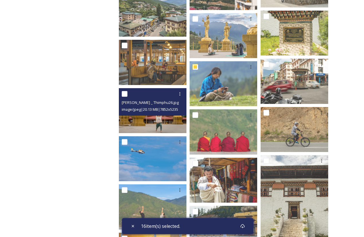
click at [124, 93] on input "checkbox" at bounding box center [125, 94] width 6 height 6
checkbox input "true"
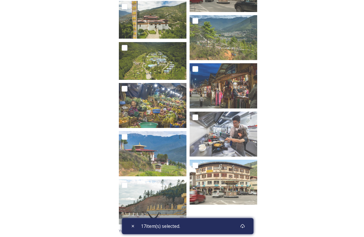
scroll to position [4361, 0]
click at [245, 226] on icon at bounding box center [242, 226] width 5 height 5
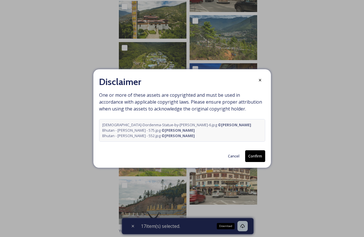
click at [256, 158] on button "Confirm" at bounding box center [255, 156] width 20 height 12
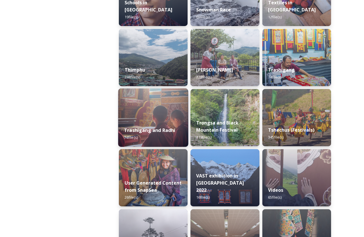
scroll to position [665, 0]
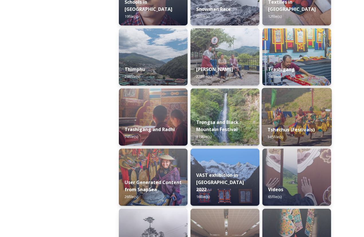
click at [288, 117] on img at bounding box center [297, 117] width 70 height 58
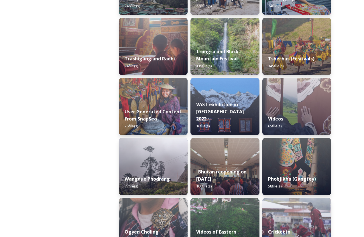
scroll to position [737, 0]
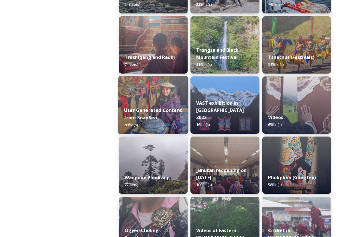
click at [162, 111] on strong "User Generated Content from SnapSea" at bounding box center [153, 114] width 58 height 14
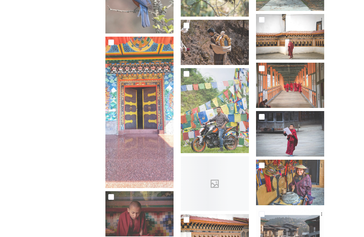
scroll to position [148, 0]
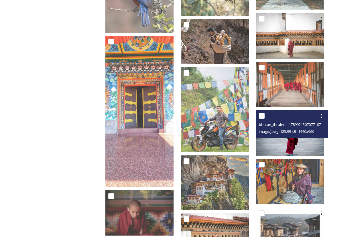
click at [265, 115] on input "checkbox" at bounding box center [262, 116] width 6 height 6
checkbox input "true"
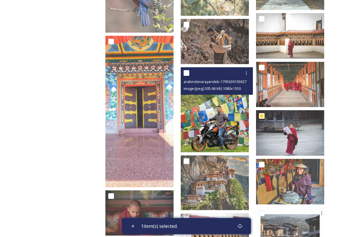
click at [189, 71] on input "checkbox" at bounding box center [187, 73] width 6 height 6
checkbox input "true"
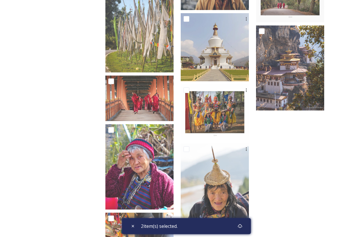
scroll to position [449, 0]
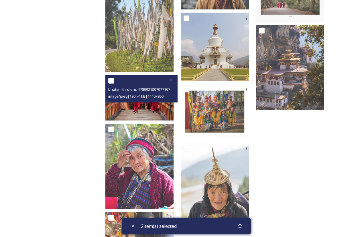
click at [114, 79] on input "checkbox" at bounding box center [111, 81] width 6 height 6
checkbox input "true"
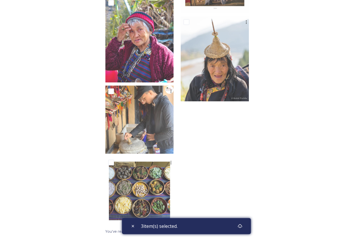
scroll to position [575, 0]
click at [240, 226] on icon at bounding box center [240, 226] width 4 height 4
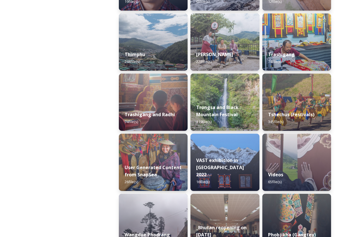
scroll to position [681, 0]
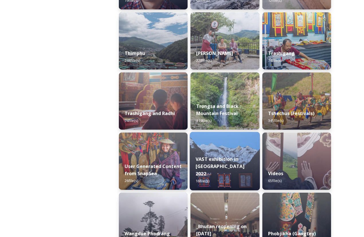
click at [217, 160] on div "VAST exhibition in [GEOGRAPHIC_DATA] 2022 16 file(s)" at bounding box center [225, 170] width 70 height 41
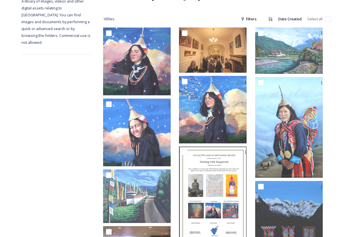
scroll to position [85, 0]
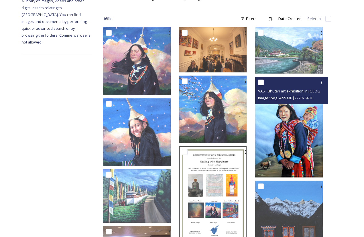
click at [264, 80] on input "checkbox" at bounding box center [261, 83] width 6 height 6
checkbox input "true"
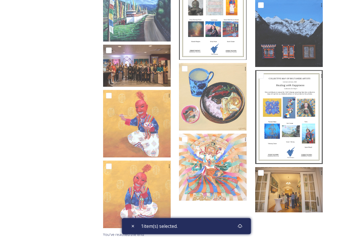
scroll to position [266, 0]
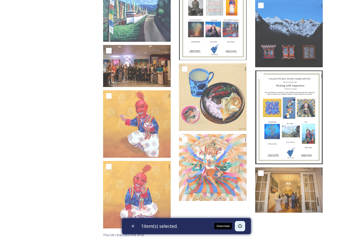
click at [242, 225] on icon at bounding box center [240, 226] width 5 height 5
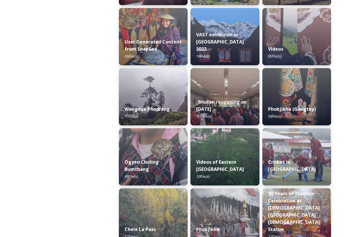
scroll to position [806, 0]
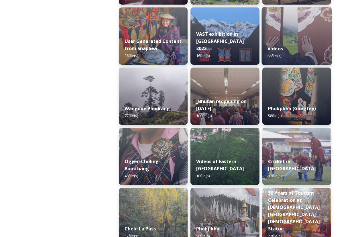
click at [292, 39] on img at bounding box center [297, 36] width 70 height 58
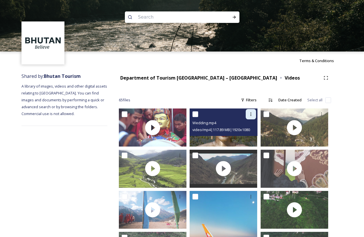
click at [251, 115] on icon at bounding box center [251, 114] width 5 height 5
click at [245, 127] on span "View File" at bounding box center [242, 126] width 15 height 5
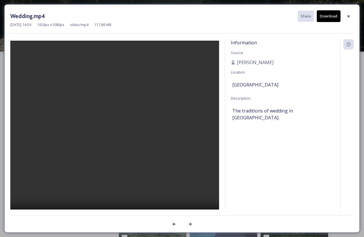
click at [117, 133] on video at bounding box center [114, 134] width 209 height 186
click at [329, 15] on button "Download" at bounding box center [329, 16] width 24 height 12
click at [348, 16] on icon at bounding box center [348, 16] width 5 height 5
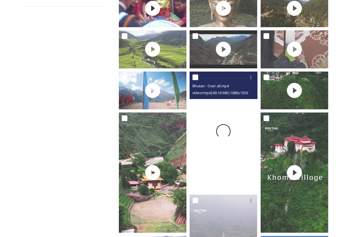
scroll to position [121, 0]
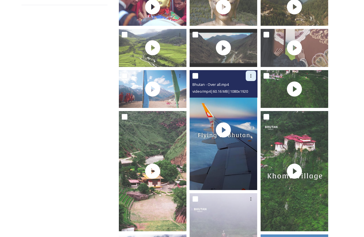
click at [251, 76] on icon at bounding box center [250, 75] width 1 height 3
click at [247, 89] on span "View File" at bounding box center [242, 88] width 15 height 5
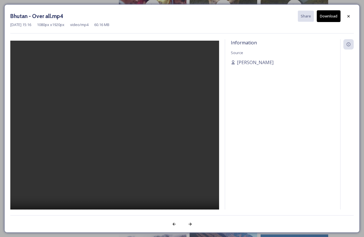
click at [114, 131] on video at bounding box center [114, 134] width 209 height 186
click at [349, 16] on icon at bounding box center [348, 16] width 2 height 2
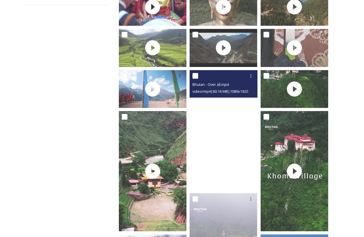
click at [221, 137] on video "Bhutan - Over all.mp4" at bounding box center [224, 130] width 68 height 120
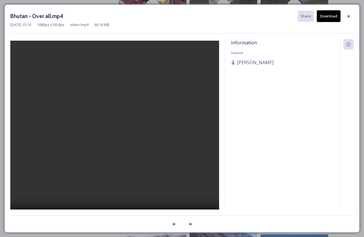
click at [116, 132] on video at bounding box center [114, 134] width 209 height 186
click at [329, 17] on button "Download" at bounding box center [329, 16] width 24 height 12
click at [349, 17] on icon at bounding box center [348, 16] width 5 height 5
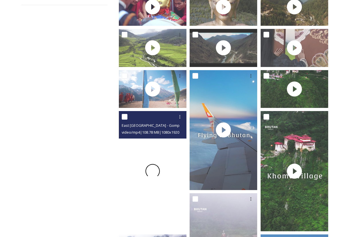
click at [137, 169] on div at bounding box center [153, 171] width 68 height 120
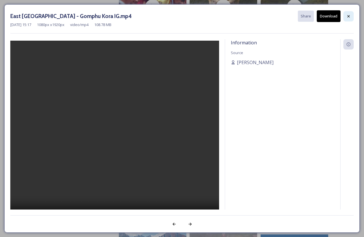
click at [349, 15] on icon at bounding box center [348, 16] width 2 height 2
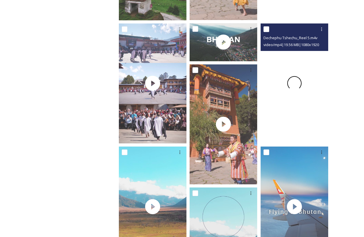
scroll to position [664, 0]
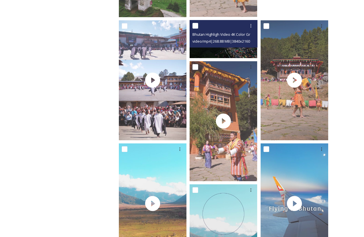
click at [227, 42] on span "video/mp4 | 268.88 MB | 3840 x 2160" at bounding box center [221, 41] width 58 height 5
click at [250, 25] on icon at bounding box center [251, 25] width 5 height 5
click at [243, 39] on span "View File" at bounding box center [242, 38] width 15 height 5
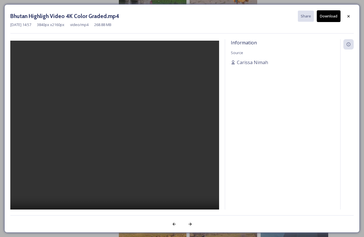
click at [116, 133] on video at bounding box center [114, 134] width 209 height 186
click at [329, 15] on button "Download" at bounding box center [329, 16] width 24 height 12
click at [348, 16] on icon at bounding box center [348, 16] width 5 height 5
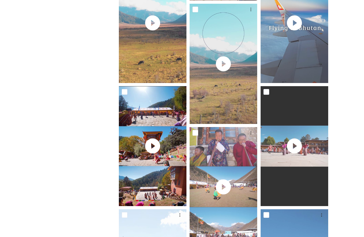
scroll to position [853, 0]
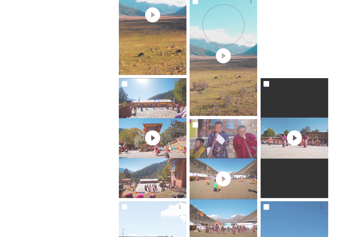
click at [293, 54] on video "Bhutan - Over all Reel.mp4" at bounding box center [295, 15] width 68 height 120
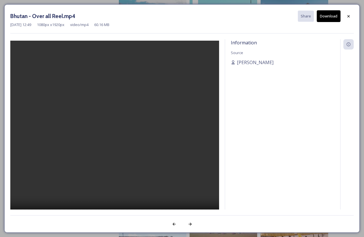
click at [114, 136] on video at bounding box center [114, 134] width 209 height 186
click at [347, 17] on icon at bounding box center [348, 16] width 5 height 5
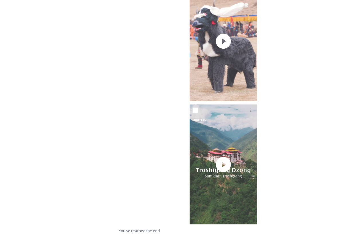
scroll to position [2101, 0]
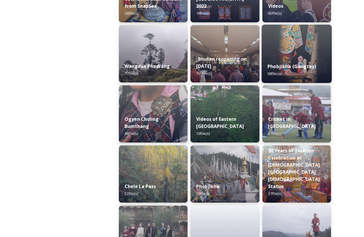
scroll to position [850, 0]
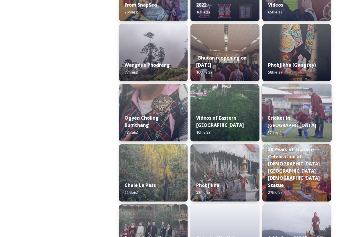
click at [289, 122] on div "Cricket in [GEOGRAPHIC_DATA] 37 file(s)" at bounding box center [297, 125] width 70 height 33
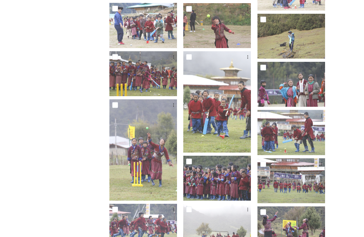
scroll to position [356, 0]
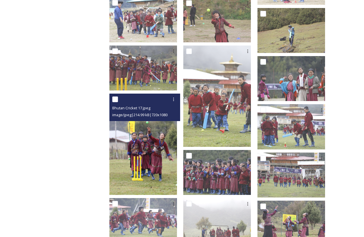
click at [118, 97] on input "checkbox" at bounding box center [115, 100] width 6 height 6
checkbox input "true"
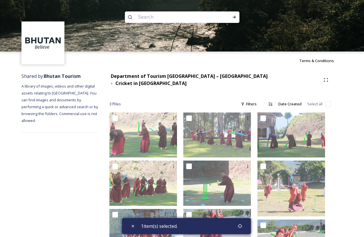
scroll to position [0, 0]
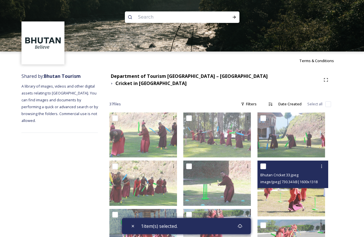
click at [266, 164] on input "checkbox" at bounding box center [263, 167] width 6 height 6
checkbox input "true"
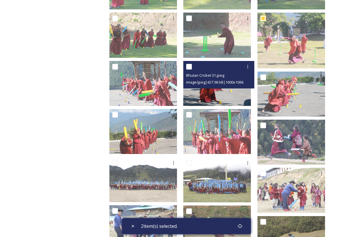
scroll to position [149, 0]
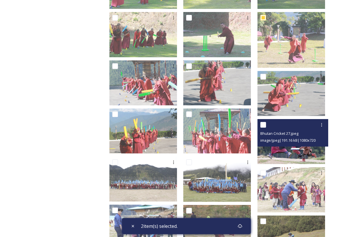
click at [266, 122] on input "checkbox" at bounding box center [263, 125] width 6 height 6
checkbox input "true"
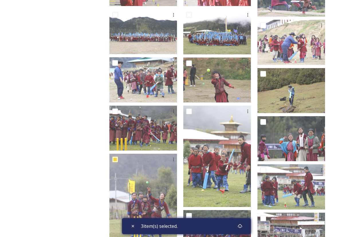
scroll to position [296, 0]
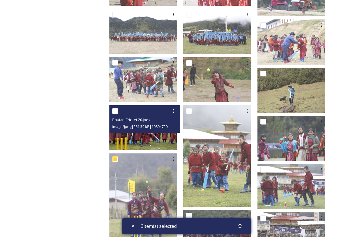
click at [118, 108] on input "checkbox" at bounding box center [115, 111] width 6 height 6
checkbox input "true"
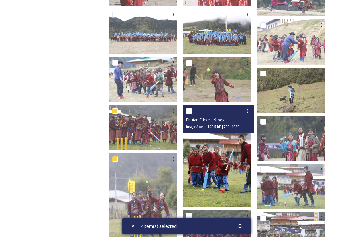
click at [192, 108] on input "checkbox" at bounding box center [189, 111] width 6 height 6
checkbox input "true"
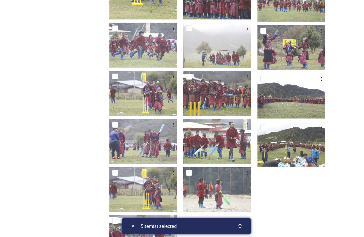
scroll to position [532, 0]
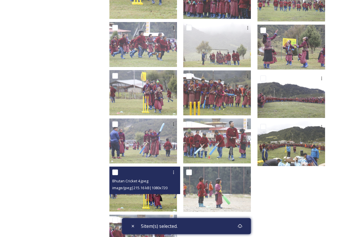
click at [118, 170] on input "checkbox" at bounding box center [115, 173] width 6 height 6
checkbox input "true"
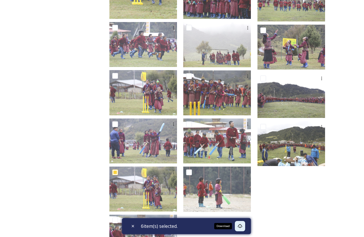
click at [241, 227] on icon at bounding box center [240, 226] width 4 height 4
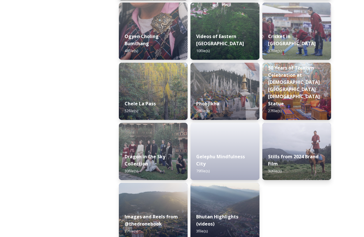
scroll to position [932, 0]
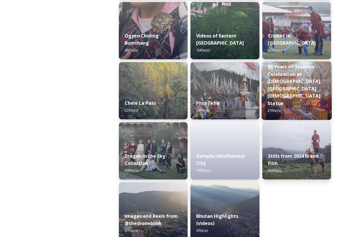
click at [290, 88] on strong "50 Years of Tourism Celebration at [DEMOGRAPHIC_DATA][GEOGRAPHIC_DATA][DEMOGRAP…" at bounding box center [294, 85] width 53 height 43
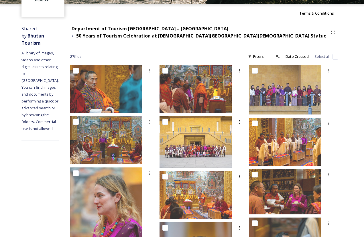
scroll to position [48, 0]
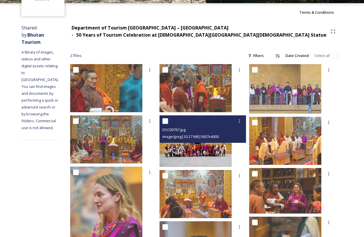
click at [168, 120] on input "checkbox" at bounding box center [165, 121] width 6 height 6
checkbox input "true"
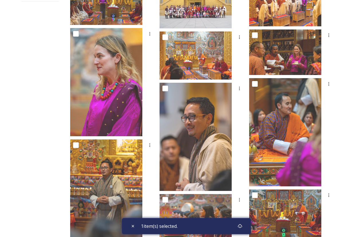
scroll to position [174, 0]
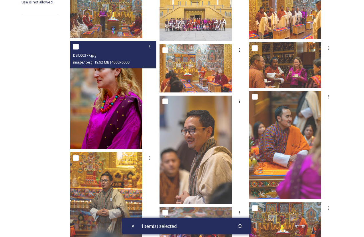
click at [79, 45] on input "checkbox" at bounding box center [76, 47] width 6 height 6
checkbox input "true"
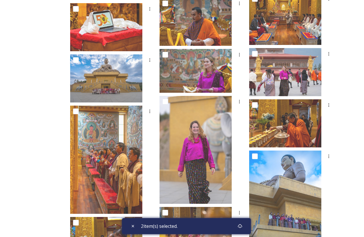
scroll to position [435, 0]
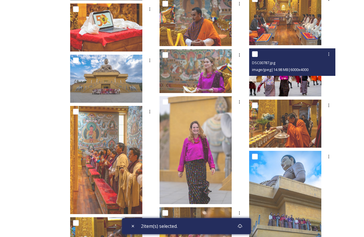
click at [258, 54] on input "checkbox" at bounding box center [255, 54] width 6 height 6
checkbox input "true"
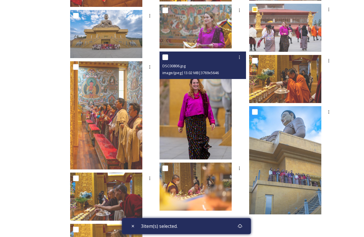
scroll to position [479, 0]
click at [168, 56] on input "checkbox" at bounding box center [165, 57] width 6 height 6
checkbox input "true"
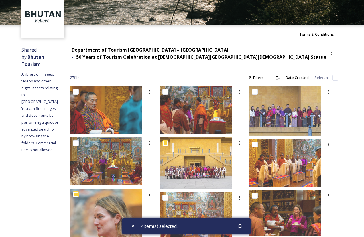
scroll to position [25, 0]
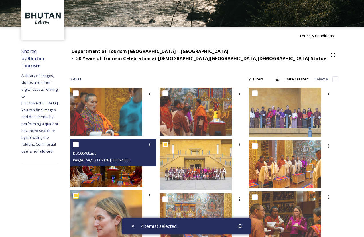
click at [79, 143] on input "checkbox" at bounding box center [76, 145] width 6 height 6
checkbox input "true"
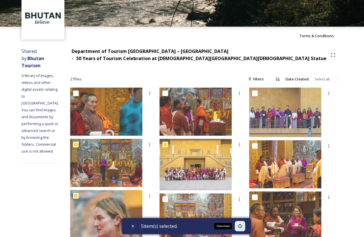
click at [241, 228] on icon at bounding box center [240, 226] width 5 height 5
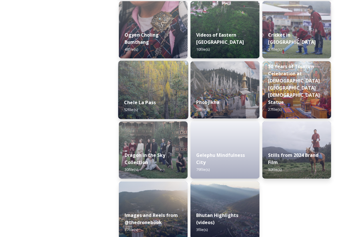
scroll to position [933, 0]
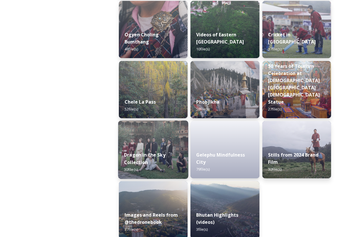
click at [158, 157] on strong "Dragon in the Sky Collection" at bounding box center [145, 159] width 42 height 14
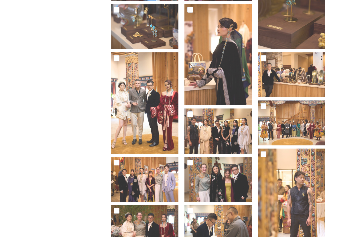
scroll to position [423, 0]
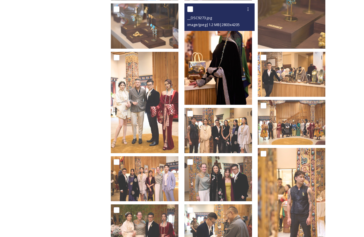
click at [193, 6] on input "checkbox" at bounding box center [190, 9] width 6 height 6
checkbox input "true"
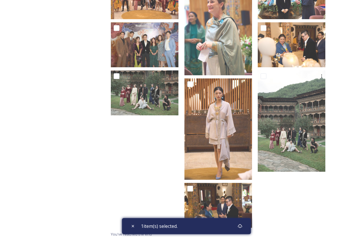
scroll to position [701, 0]
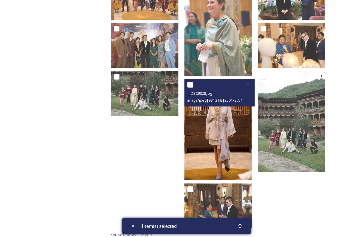
click at [193, 82] on input "checkbox" at bounding box center [190, 85] width 6 height 6
checkbox input "true"
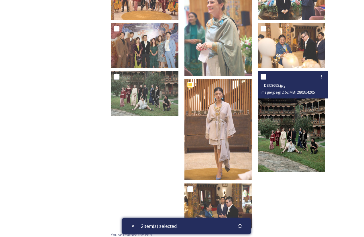
click at [266, 74] on input "checkbox" at bounding box center [264, 77] width 6 height 6
checkbox input "true"
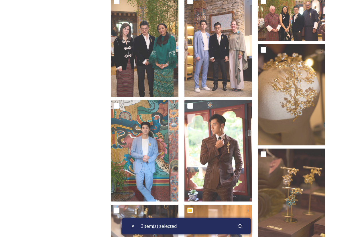
scroll to position [221, 0]
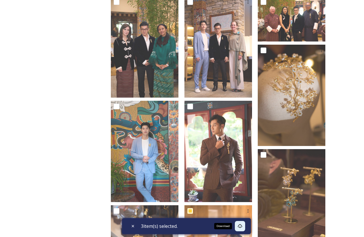
click at [242, 225] on icon at bounding box center [240, 226] width 4 height 4
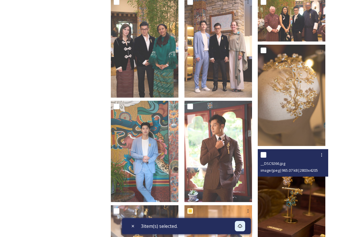
click at [265, 152] on input "checkbox" at bounding box center [264, 155] width 6 height 6
checkbox input "true"
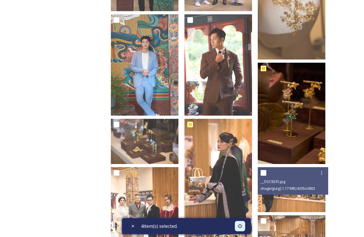
scroll to position [308, 0]
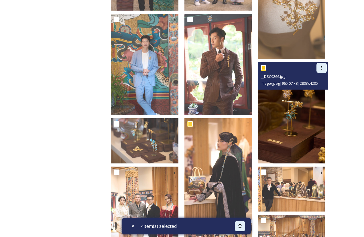
click at [323, 66] on icon at bounding box center [321, 68] width 5 height 5
click at [314, 89] on span "Download" at bounding box center [314, 91] width 17 height 5
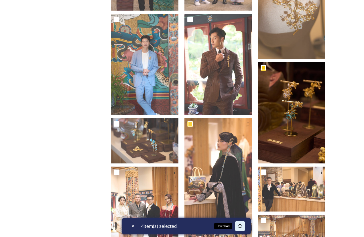
click at [242, 226] on icon at bounding box center [240, 226] width 5 height 5
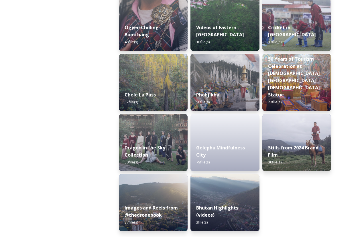
scroll to position [940, 0]
click at [289, 141] on div "Stills from 2024 Brand Film 30 file(s)" at bounding box center [297, 155] width 70 height 33
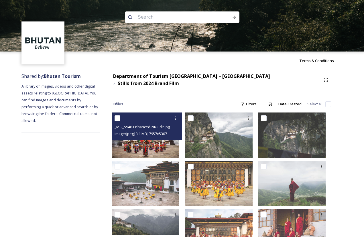
click at [165, 138] on img at bounding box center [146, 135] width 68 height 45
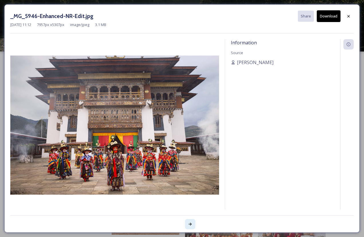
click at [190, 223] on icon at bounding box center [190, 224] width 5 height 5
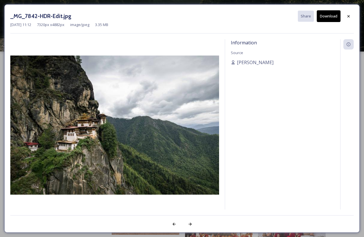
click at [329, 16] on button "Download" at bounding box center [329, 16] width 24 height 12
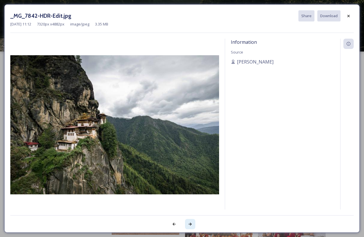
click at [190, 223] on icon at bounding box center [189, 224] width 3 height 3
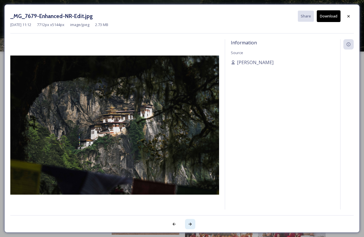
click at [190, 223] on icon at bounding box center [189, 224] width 3 height 3
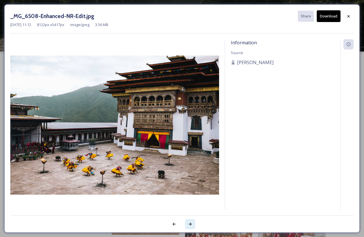
click at [190, 223] on icon at bounding box center [189, 224] width 3 height 3
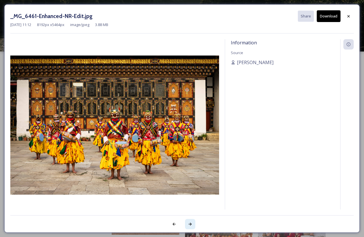
click at [190, 223] on icon at bounding box center [189, 224] width 3 height 3
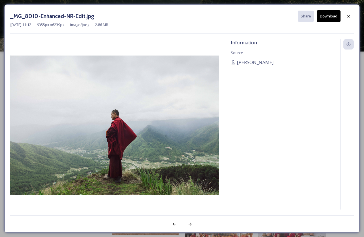
click at [331, 15] on button "Download" at bounding box center [329, 16] width 24 height 12
click at [190, 224] on icon at bounding box center [190, 224] width 5 height 5
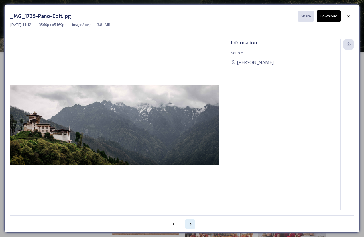
click at [190, 224] on icon at bounding box center [190, 224] width 5 height 5
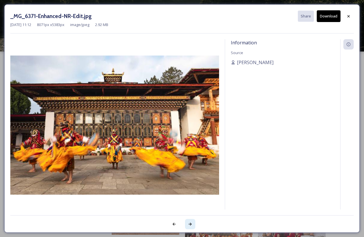
click at [190, 224] on icon at bounding box center [190, 224] width 5 height 5
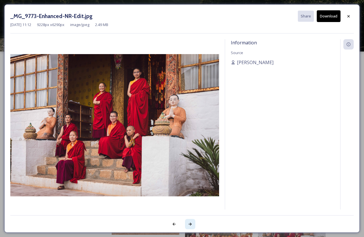
click at [190, 224] on icon at bounding box center [190, 224] width 5 height 5
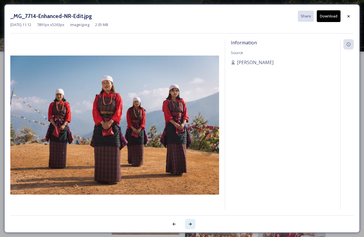
click at [190, 223] on icon at bounding box center [190, 224] width 5 height 5
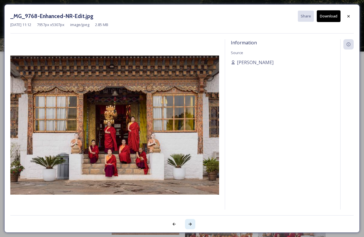
click at [190, 223] on icon at bounding box center [189, 224] width 3 height 3
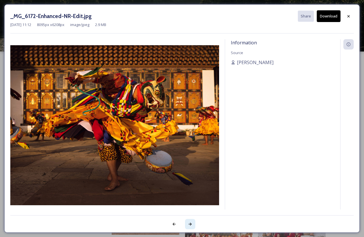
click at [190, 223] on icon at bounding box center [189, 224] width 3 height 3
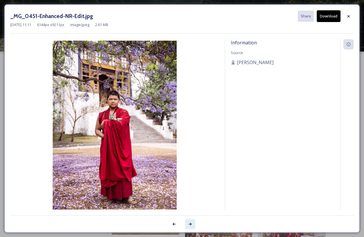
click at [190, 223] on icon at bounding box center [190, 224] width 5 height 5
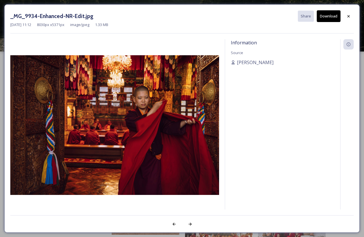
click at [331, 16] on button "Download" at bounding box center [329, 16] width 24 height 12
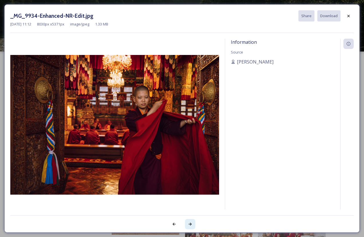
click at [190, 224] on icon at bounding box center [190, 224] width 5 height 5
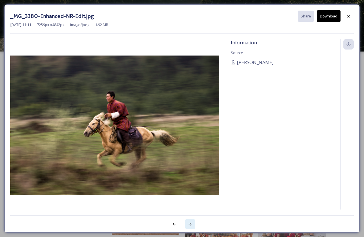
click at [190, 224] on icon at bounding box center [190, 224] width 5 height 5
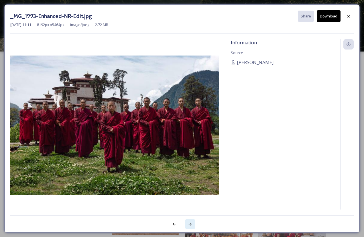
click at [190, 224] on icon at bounding box center [190, 224] width 5 height 5
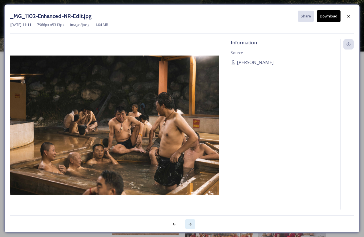
click at [190, 224] on icon at bounding box center [190, 224] width 5 height 5
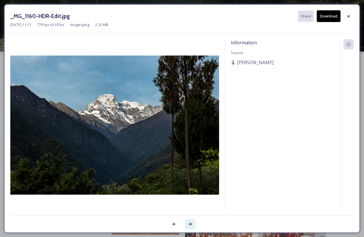
click at [190, 224] on icon at bounding box center [190, 224] width 5 height 5
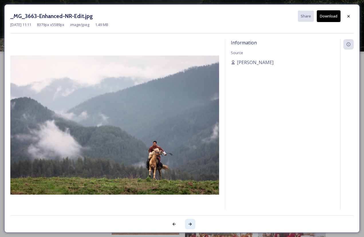
click at [190, 224] on icon at bounding box center [190, 224] width 5 height 5
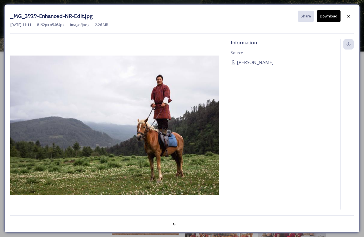
click at [190, 224] on div at bounding box center [181, 220] width 343 height 11
click at [348, 17] on icon at bounding box center [348, 16] width 5 height 5
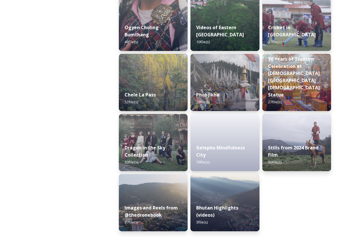
scroll to position [940, 0]
click at [154, 201] on div "Images and Reels from @thedronebook 37 file(s)" at bounding box center [153, 215] width 70 height 33
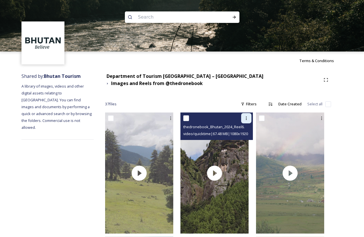
click at [249, 117] on icon at bounding box center [246, 118] width 5 height 5
click at [244, 131] on span "View File" at bounding box center [238, 130] width 15 height 5
